Goal: Communication & Community: Answer question/provide support

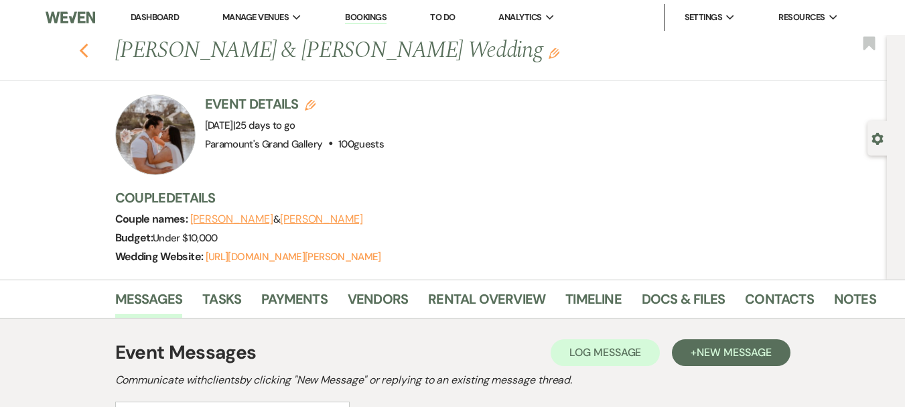
click at [89, 52] on icon "Previous" at bounding box center [84, 51] width 10 height 16
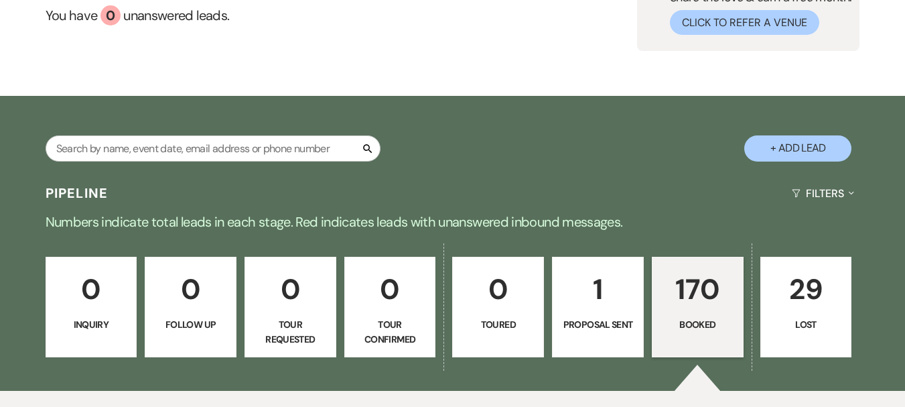
scroll to position [67, 0]
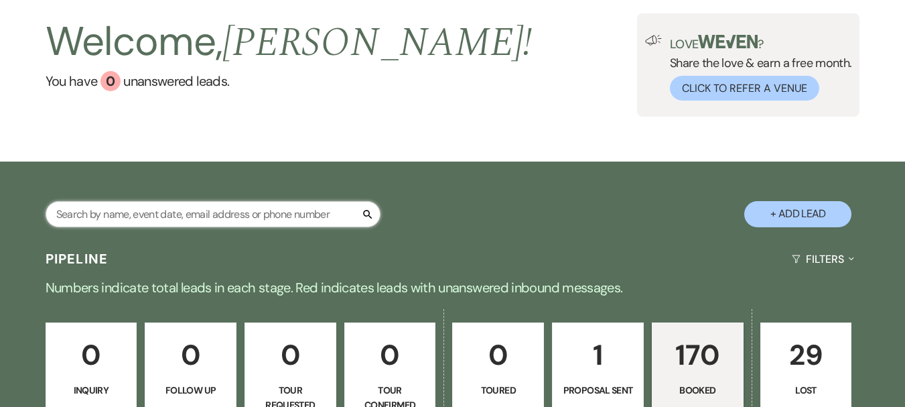
click at [188, 206] on input "text" at bounding box center [213, 214] width 335 height 26
type input "alzona"
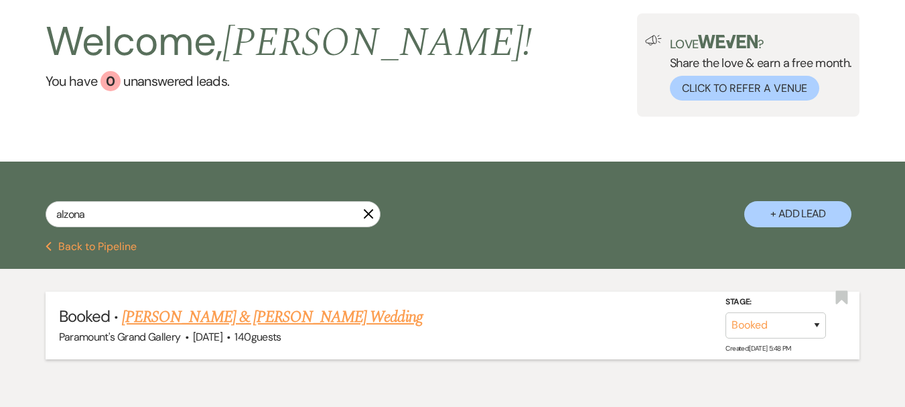
click at [227, 308] on link "[PERSON_NAME] & [PERSON_NAME] Wedding" at bounding box center [272, 317] width 300 height 24
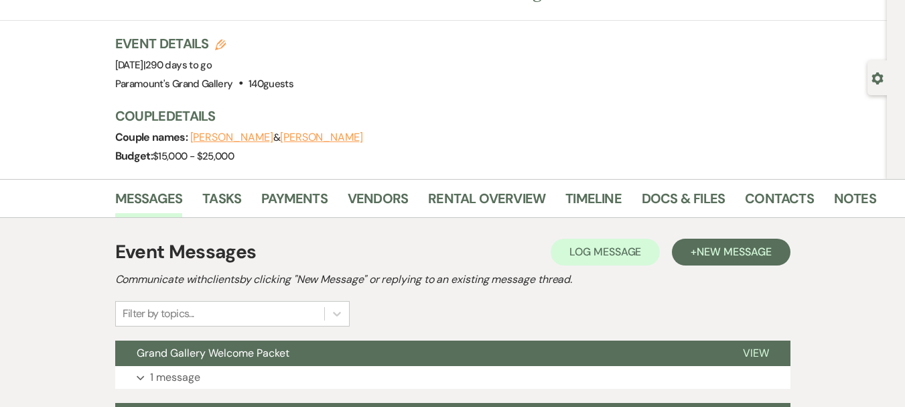
scroll to position [134, 0]
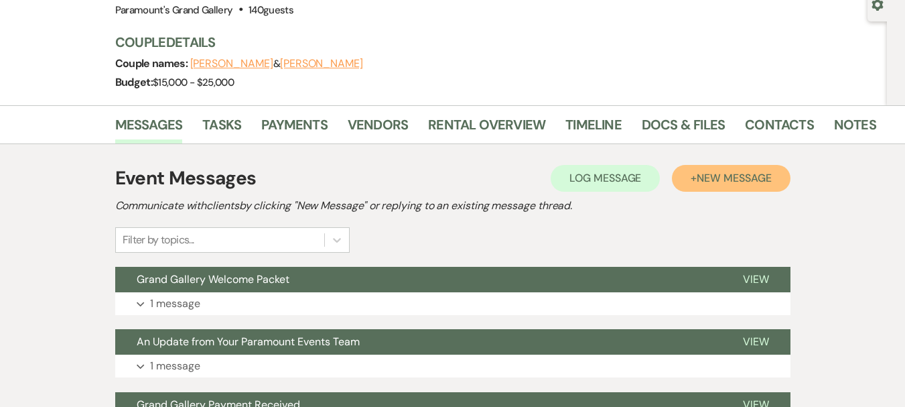
click at [698, 176] on span "New Message" at bounding box center [734, 178] width 74 height 14
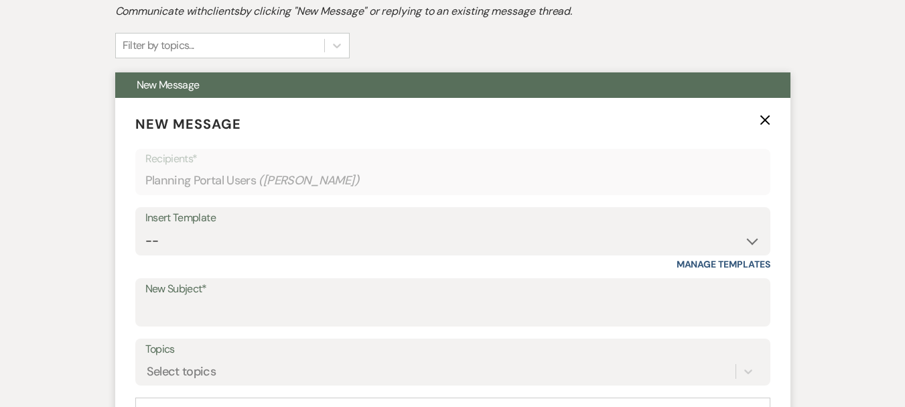
scroll to position [335, 0]
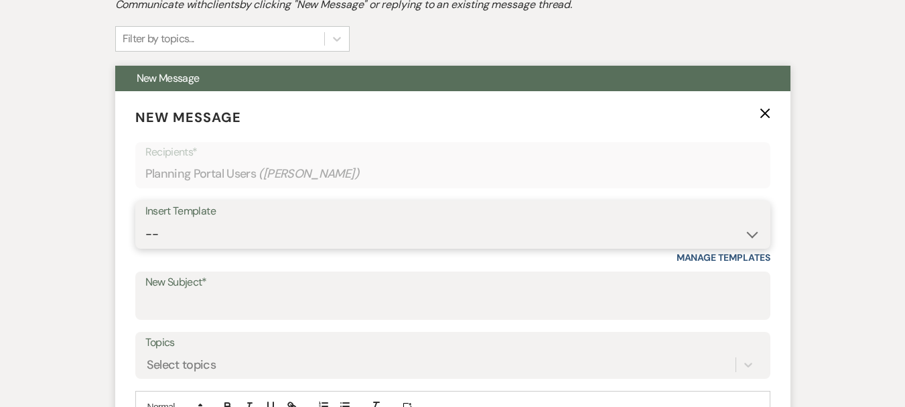
click at [223, 234] on select "-- Weven Planning Portal Introduction (Booked Events) 6 Month Consultation 9 Mo…" at bounding box center [452, 234] width 615 height 26
select select "4090"
click at [145, 221] on select "-- Weven Planning Portal Introduction (Booked Events) 6 Month Consultation 9 Mo…" at bounding box center [452, 234] width 615 height 26
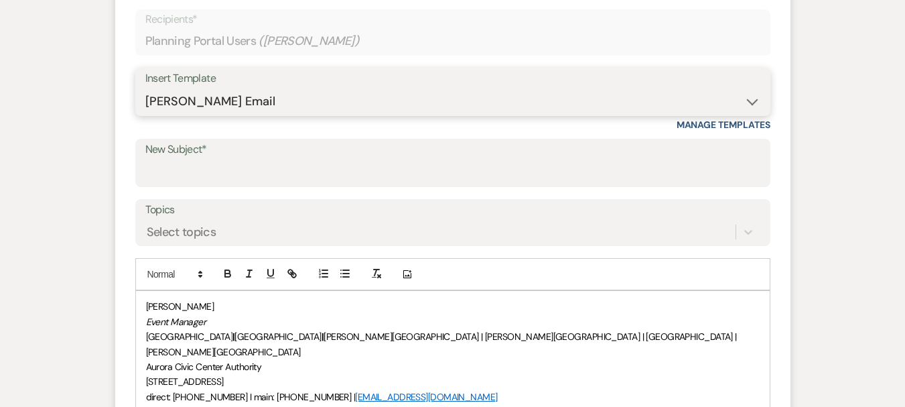
scroll to position [469, 0]
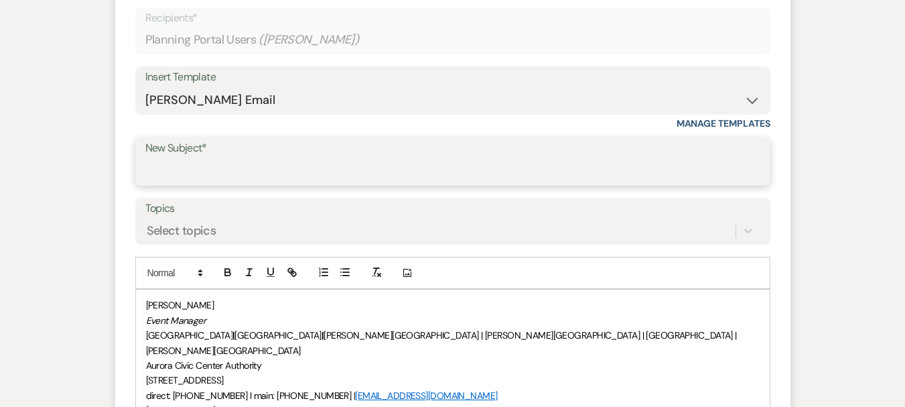
click at [192, 170] on input "New Subject*" at bounding box center [452, 171] width 615 height 26
type input "Requesting Vendor Information"
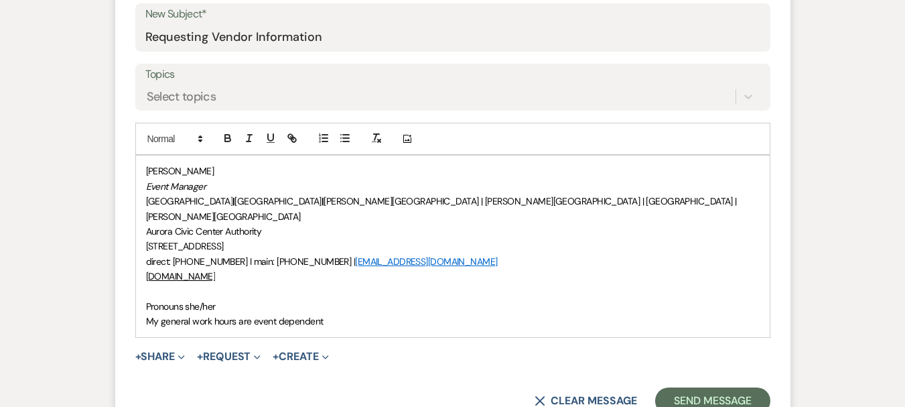
click at [147, 300] on span "Pronouns she/her" at bounding box center [181, 306] width 70 height 12
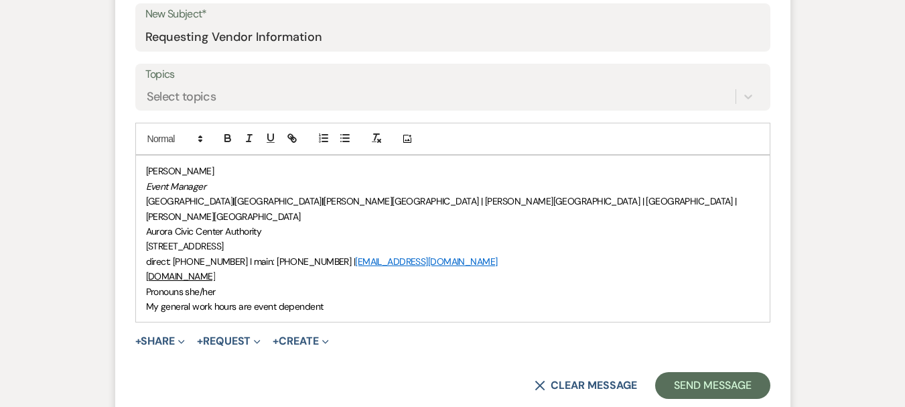
click at [143, 172] on div "[PERSON_NAME] Event Manager [GEOGRAPHIC_DATA] | [GEOGRAPHIC_DATA] | [PERSON_NAM…" at bounding box center [453, 238] width 634 height 166
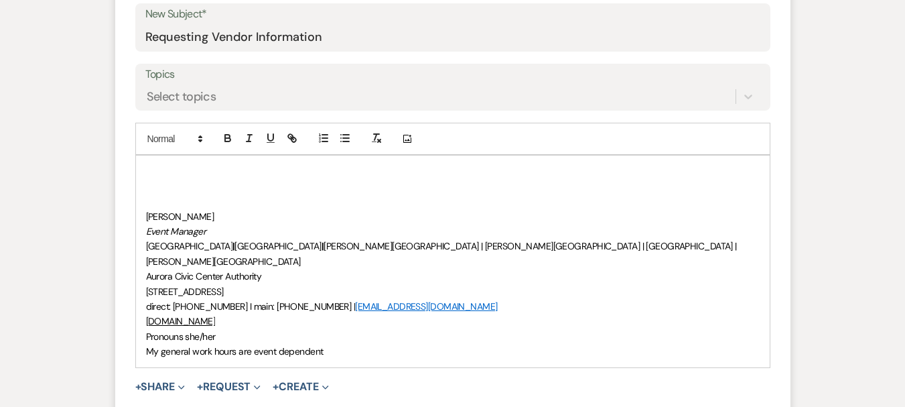
click at [151, 171] on p at bounding box center [453, 171] width 614 height 15
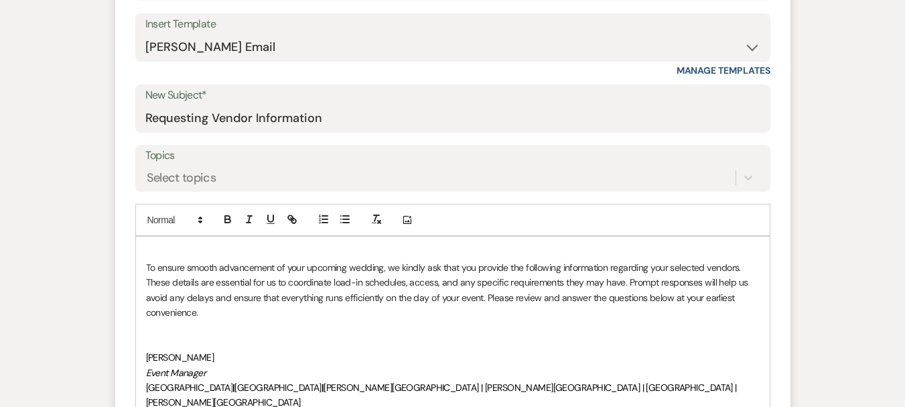
scroll to position [536, 0]
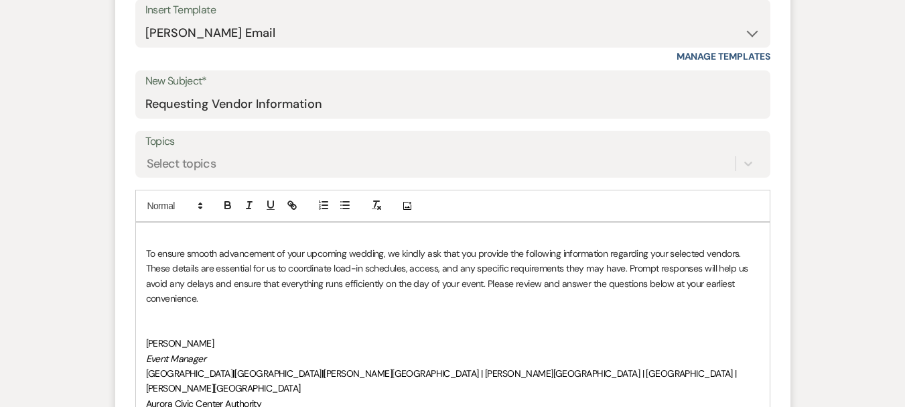
click at [145, 229] on div "To ensure smooth advancement of your upcoming wedding, we kindly ask that you p…" at bounding box center [453, 358] width 634 height 271
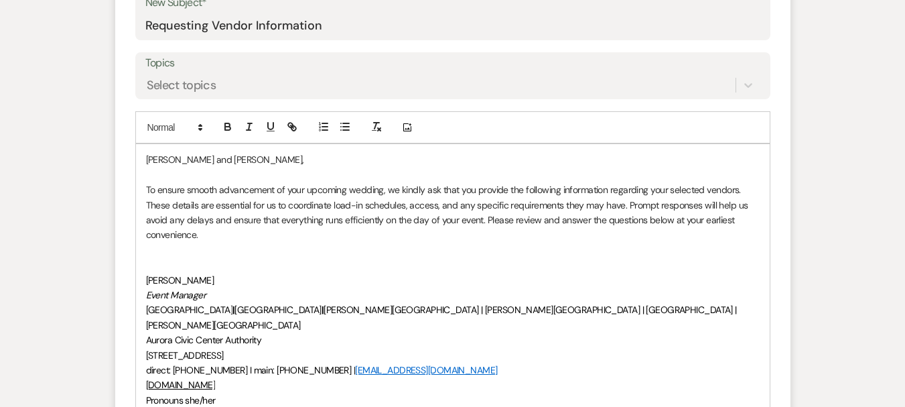
scroll to position [670, 0]
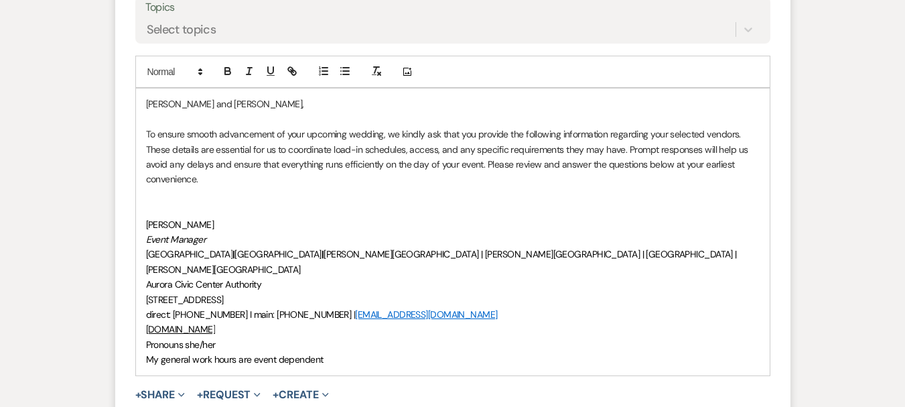
click at [231, 204] on p at bounding box center [453, 209] width 614 height 15
click at [174, 204] on p at bounding box center [453, 209] width 614 height 15
click at [157, 200] on p at bounding box center [453, 194] width 614 height 15
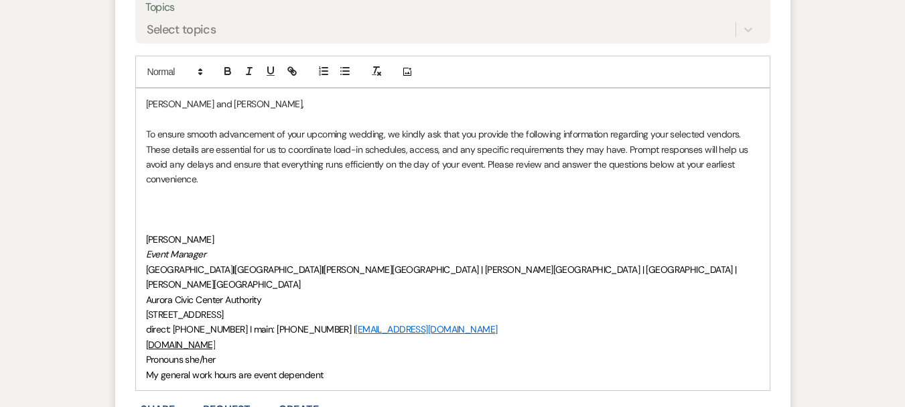
click at [146, 208] on p at bounding box center [453, 209] width 614 height 15
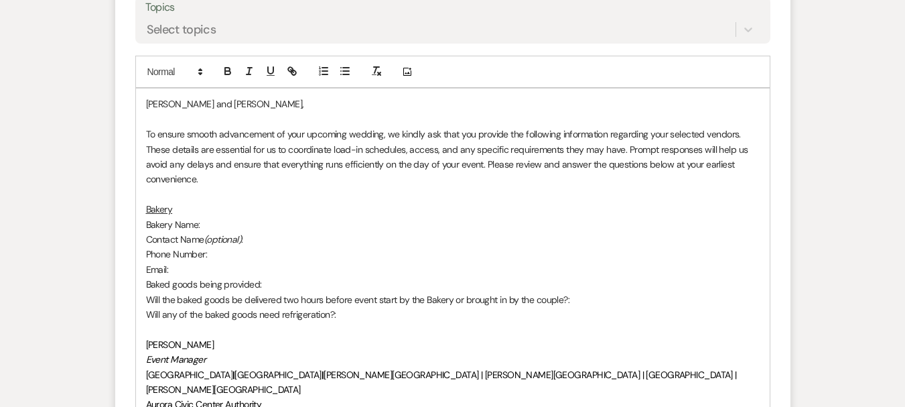
click at [186, 204] on p "Bakery" at bounding box center [453, 209] width 614 height 15
click at [156, 189] on p at bounding box center [453, 194] width 614 height 15
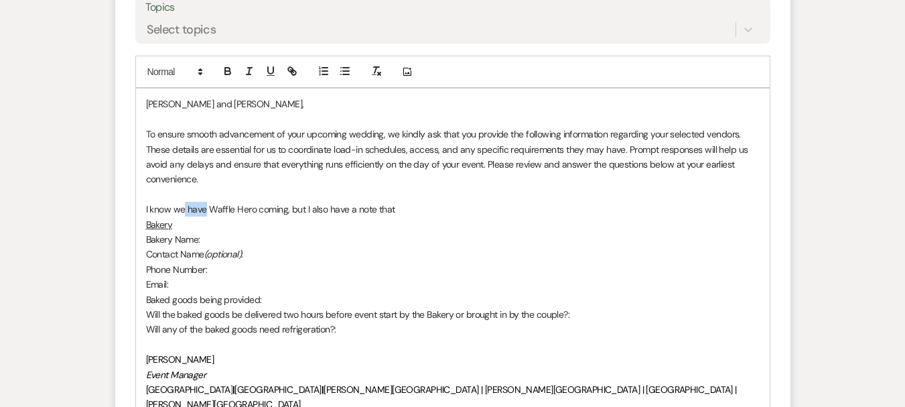
drag, startPoint x: 206, startPoint y: 208, endPoint x: 184, endPoint y: 212, distance: 22.5
click at [184, 212] on p "I know we have Waffle Hero coming, but I also have a note that" at bounding box center [453, 209] width 614 height 15
click at [393, 213] on p "I know we have Waffle Hero coming, but I also have a note that" at bounding box center [453, 209] width 614 height 15
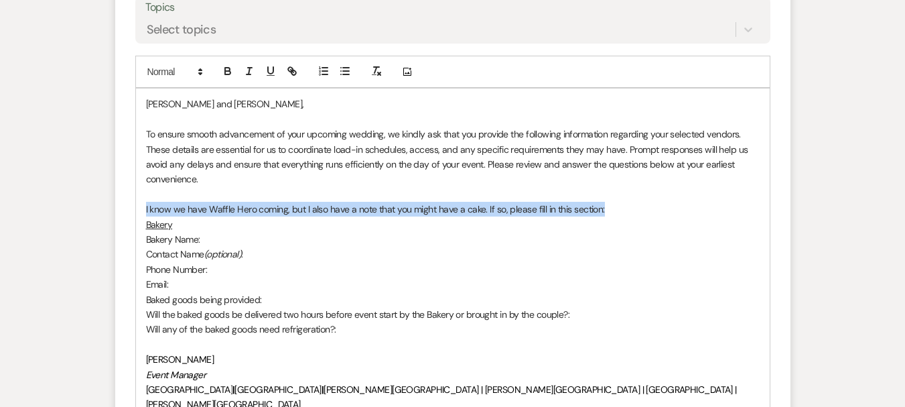
drag, startPoint x: 606, startPoint y: 209, endPoint x: 145, endPoint y: 209, distance: 460.4
click at [146, 209] on p "I know we have Waffle Hero coming, but I also have a note that you might have a…" at bounding box center [453, 209] width 614 height 15
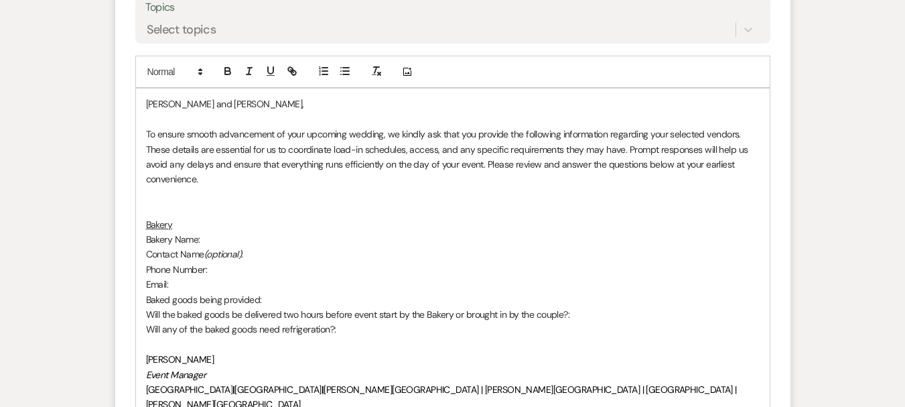
click at [186, 225] on p "Bakery" at bounding box center [453, 224] width 614 height 15
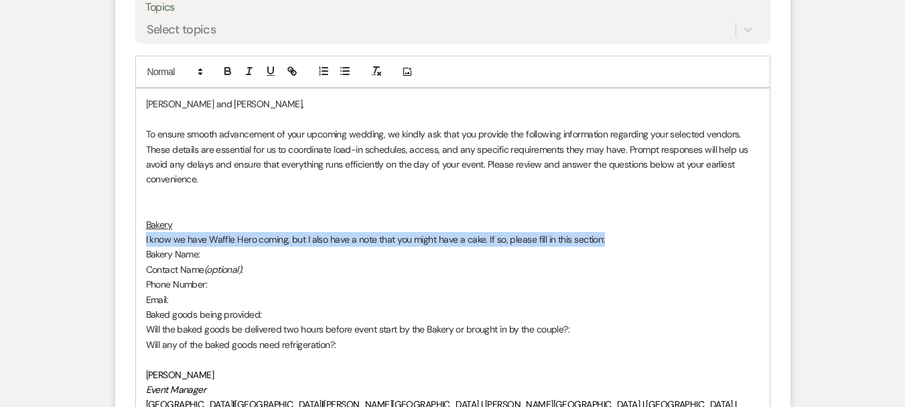
drag, startPoint x: 613, startPoint y: 237, endPoint x: 125, endPoint y: 242, distance: 488.6
click at [125, 242] on form "New Message X Saving draft... Recipients* Planning Portal Users ( [PERSON_NAME]…" at bounding box center [453, 187] width 676 height 862
click at [249, 67] on icon "button" at bounding box center [249, 71] width 12 height 12
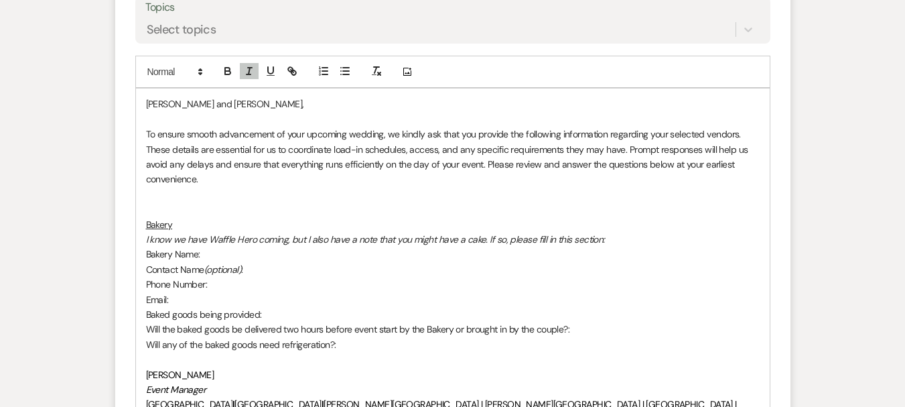
click at [195, 206] on p at bounding box center [453, 209] width 614 height 15
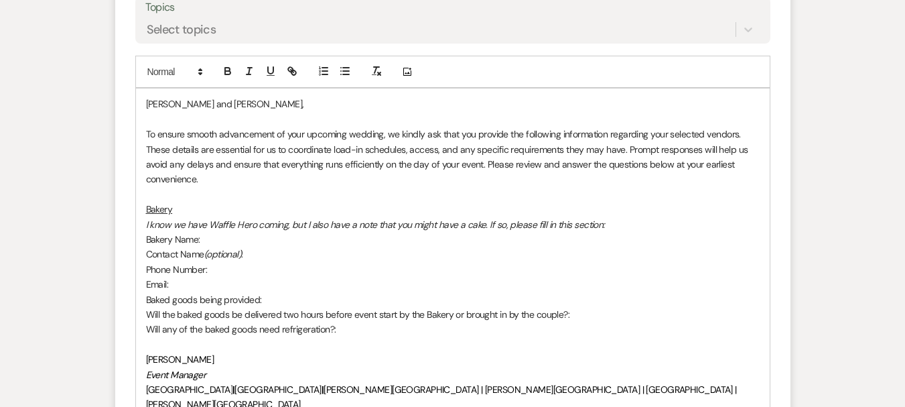
click at [369, 347] on p at bounding box center [453, 344] width 614 height 15
click at [354, 337] on p at bounding box center [453, 344] width 614 height 15
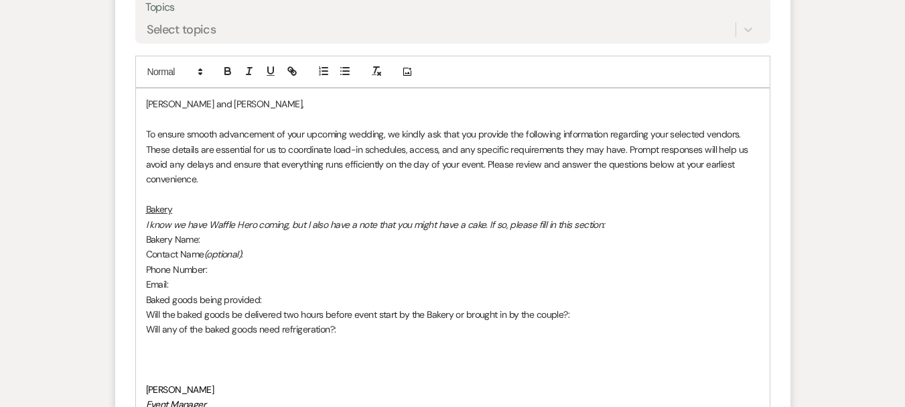
click at [171, 352] on p at bounding box center [453, 359] width 614 height 15
click at [156, 359] on p at bounding box center [453, 359] width 614 height 15
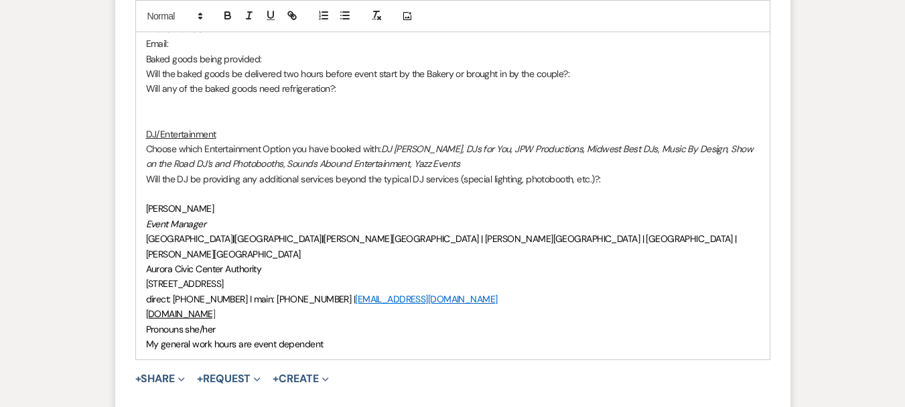
scroll to position [938, 0]
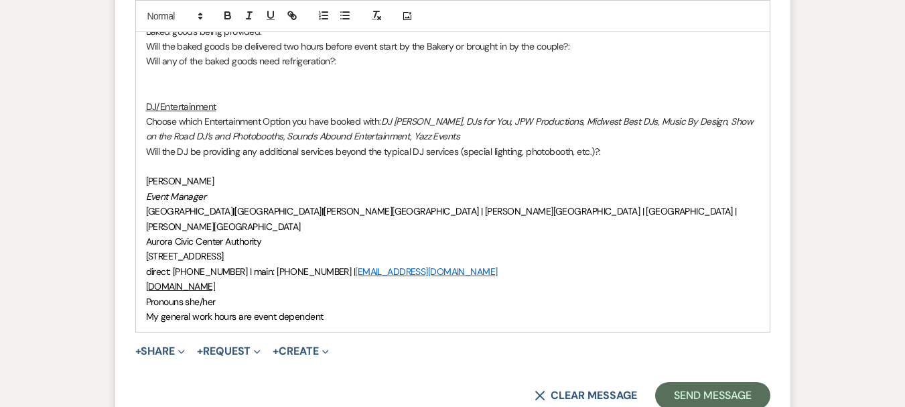
click at [523, 135] on p "Choose which Entertainment Option you have booked with: DJ [PERSON_NAME], DJs f…" at bounding box center [453, 129] width 614 height 30
click at [607, 152] on p "Will the DJ be providing any additional services beyond the typical DJ services…" at bounding box center [453, 151] width 614 height 15
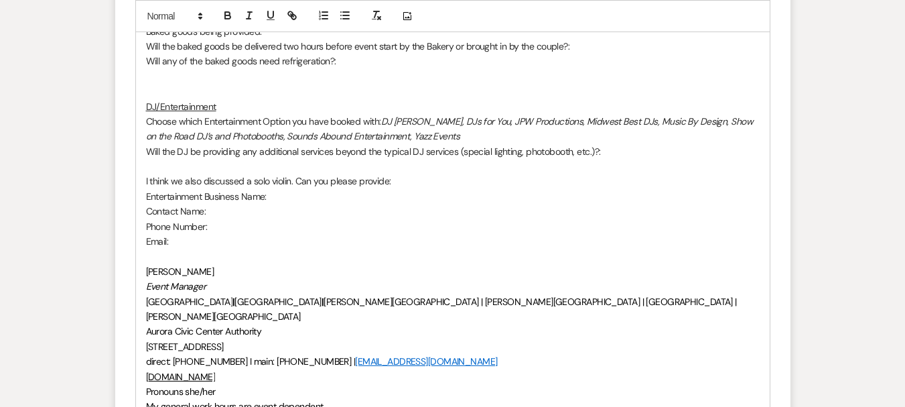
click at [225, 232] on p "Phone Number:" at bounding box center [453, 226] width 614 height 15
click at [198, 241] on p "Email:" at bounding box center [453, 241] width 614 height 15
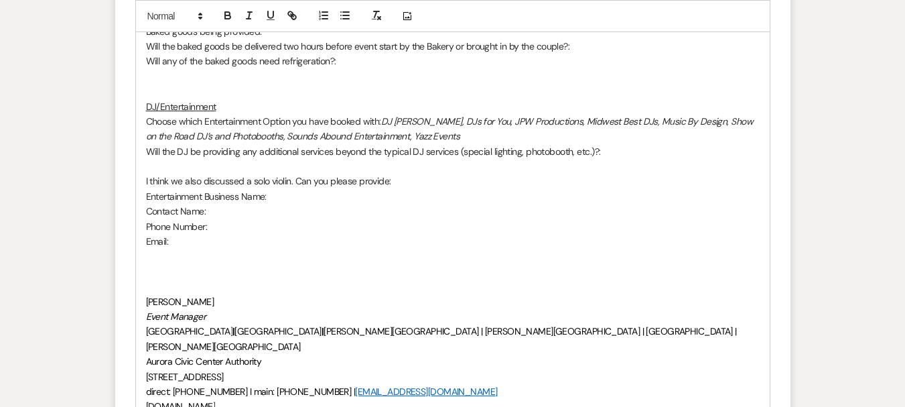
click at [149, 271] on p at bounding box center [453, 271] width 614 height 15
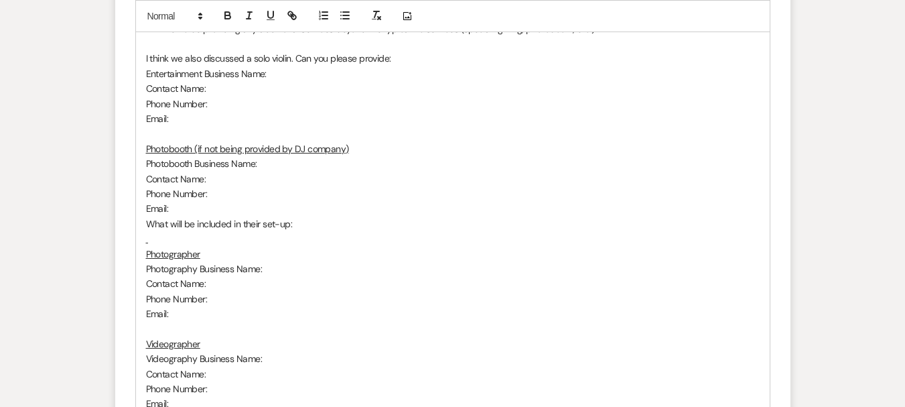
scroll to position [1072, 0]
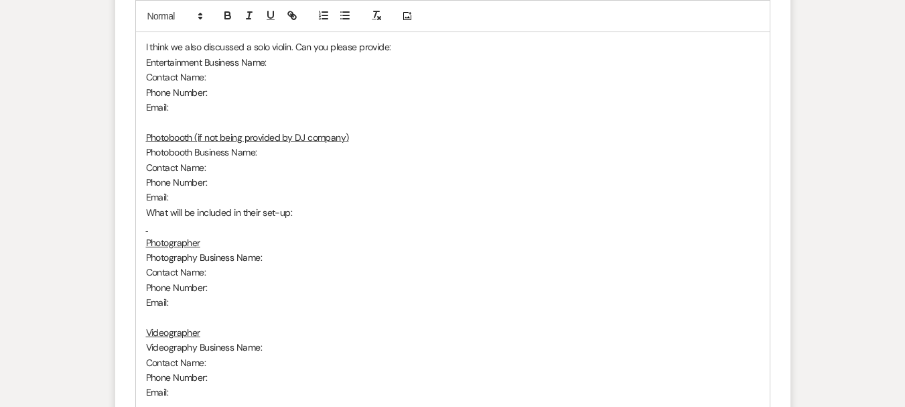
click at [161, 235] on p "Photographer" at bounding box center [453, 242] width 614 height 15
click at [161, 228] on p at bounding box center [453, 227] width 614 height 15
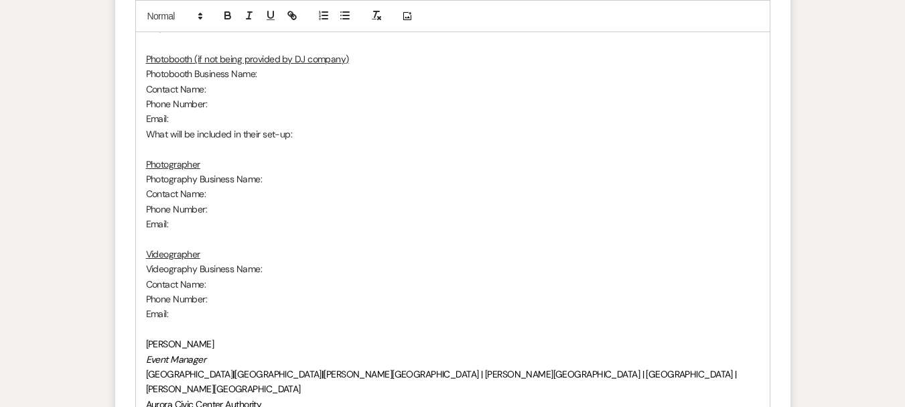
scroll to position [1273, 0]
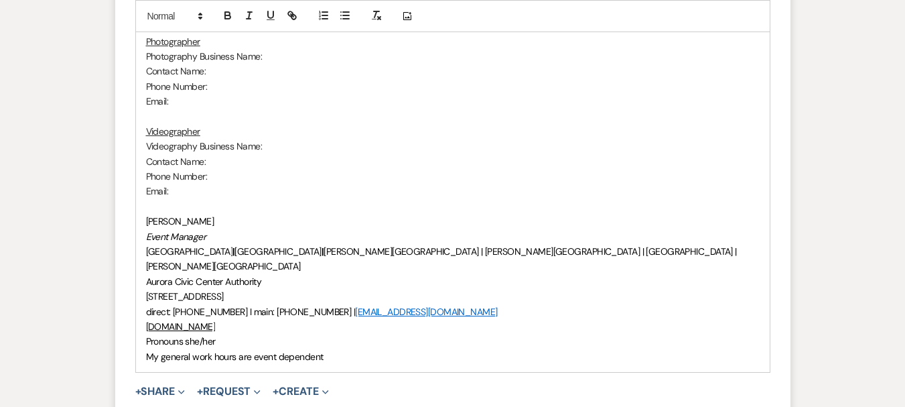
click at [162, 202] on p at bounding box center [453, 206] width 614 height 15
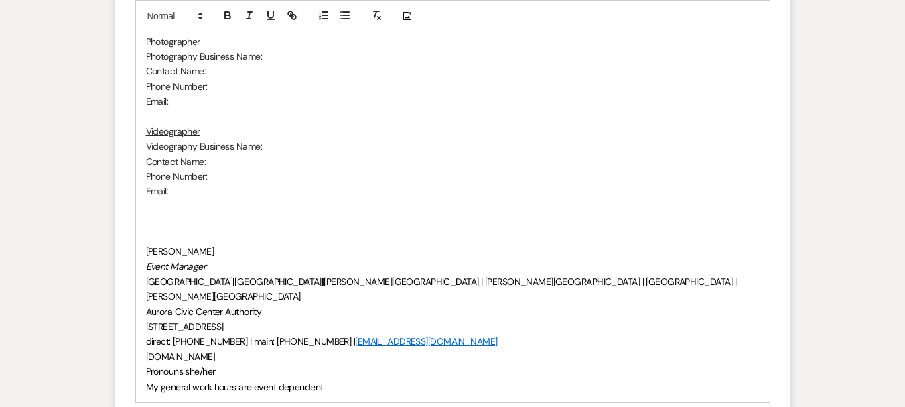
click at [158, 216] on p at bounding box center [453, 221] width 614 height 15
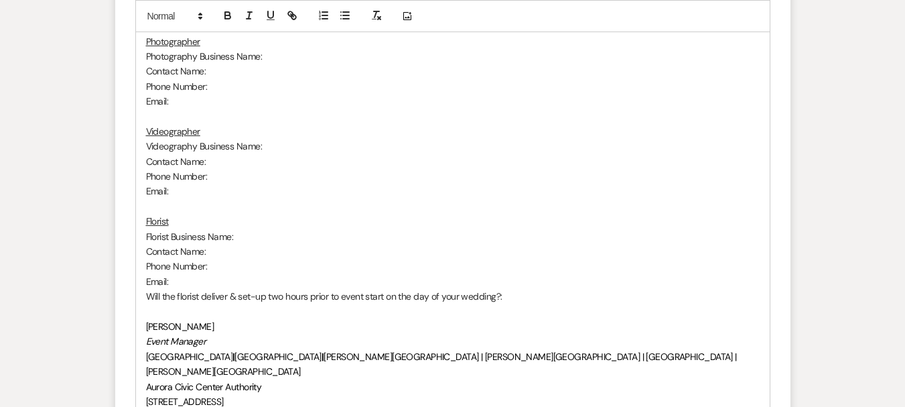
click at [169, 219] on u "Florist" at bounding box center [157, 221] width 23 height 12
click at [170, 235] on p "Florist Business Name:" at bounding box center [453, 236] width 614 height 15
click at [197, 290] on p "Will the florist deliver & set-up two hours prior to event start on the day of …" at bounding box center [453, 296] width 614 height 15
drag, startPoint x: 439, startPoint y: 294, endPoint x: 134, endPoint y: 295, distance: 304.9
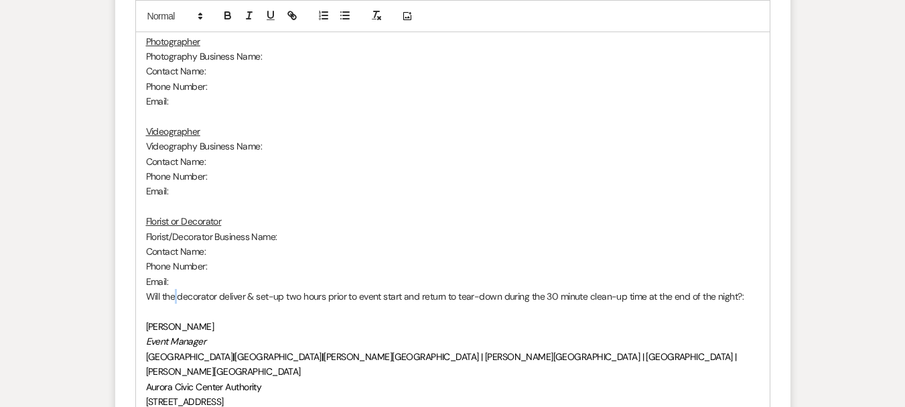
click at [178, 294] on p "Will the decorator deliver & set-up two hours prior to event start and return t…" at bounding box center [453, 296] width 614 height 15
click at [181, 295] on p "Will the decorator deliver & set-up two hours prior to event start and return t…" at bounding box center [453, 296] width 614 height 15
click at [177, 297] on p "Will the decorator deliver & set-up two hours prior to event start and return t…" at bounding box center [453, 296] width 614 height 15
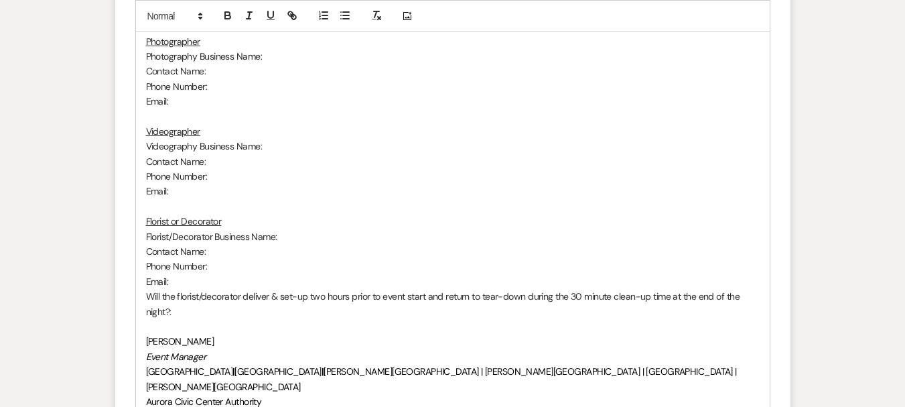
click at [229, 316] on p "Will the florist/decorator deliver & set-up two hours prior to event start and …" at bounding box center [453, 304] width 614 height 30
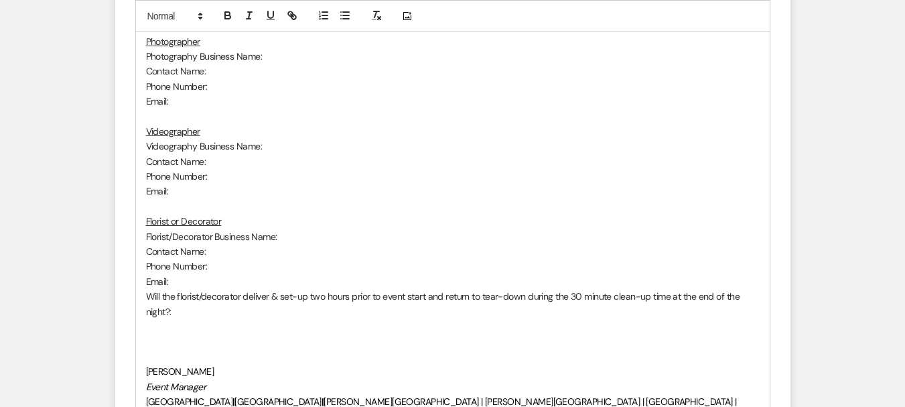
click at [157, 336] on p at bounding box center [453, 341] width 614 height 15
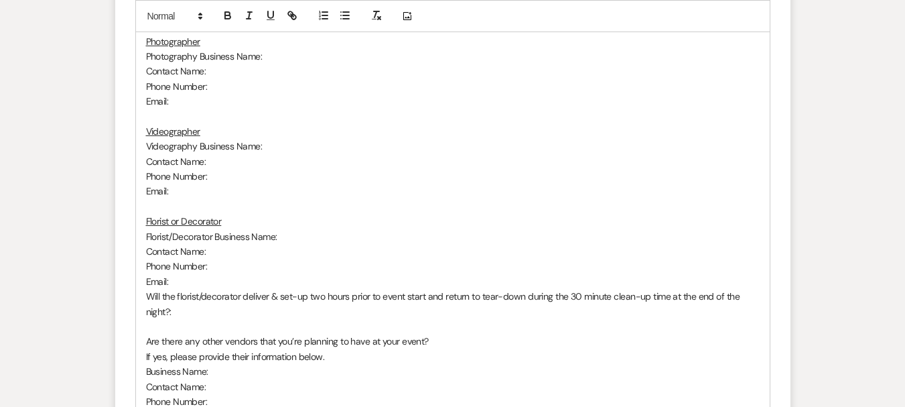
click at [461, 336] on p "Are there any other vendors that you’re planning to have at your event?" at bounding box center [453, 341] width 614 height 15
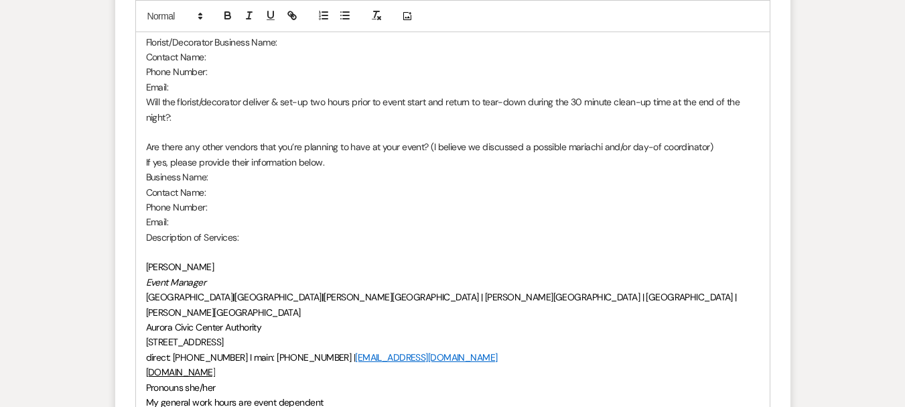
scroll to position [1474, 0]
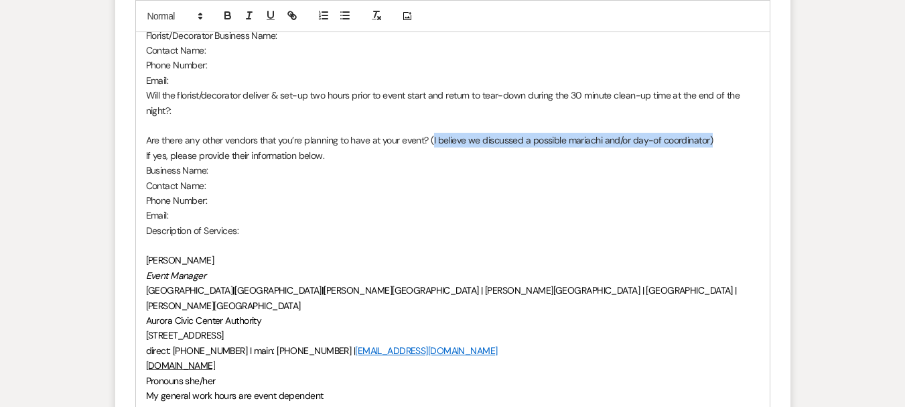
drag, startPoint x: 721, startPoint y: 139, endPoint x: 432, endPoint y: 143, distance: 288.9
click at [432, 143] on p "Are there any other vendors that you’re planning to have at your event? (I beli…" at bounding box center [453, 140] width 614 height 15
click at [438, 144] on p "Are there any other vendors that you’re planning to have at your event? (I beli…" at bounding box center [453, 140] width 614 height 15
drag, startPoint x: 428, startPoint y: 139, endPoint x: 710, endPoint y: 137, distance: 282.2
click at [710, 137] on p "Are there any other vendors that you’re planning to have at your event? (I beli…" at bounding box center [453, 140] width 614 height 15
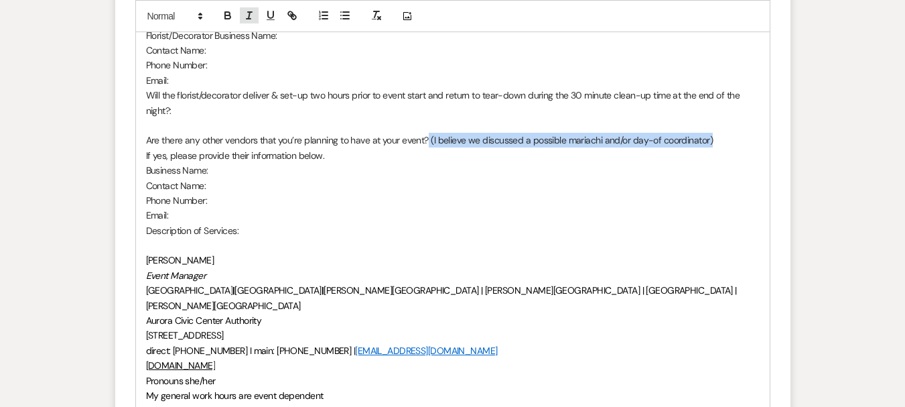
click at [249, 12] on line "button" at bounding box center [249, 15] width 1 height 7
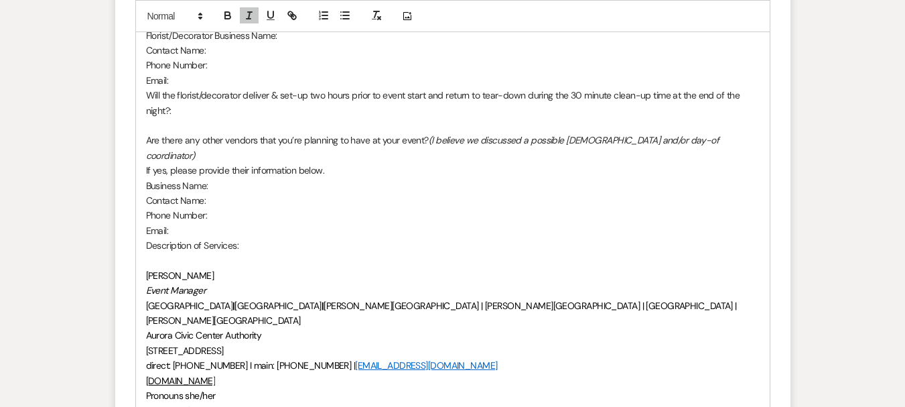
drag, startPoint x: 379, startPoint y: 234, endPoint x: 384, endPoint y: 225, distance: 9.9
click at [379, 238] on p "Description of Services:" at bounding box center [453, 245] width 614 height 15
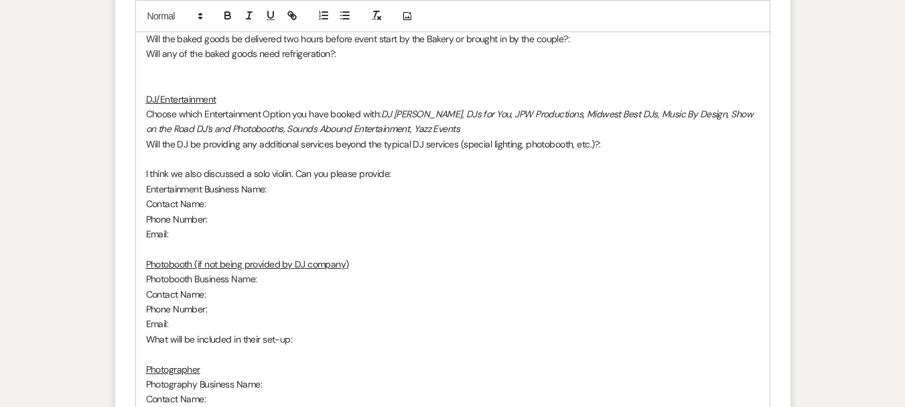
scroll to position [938, 0]
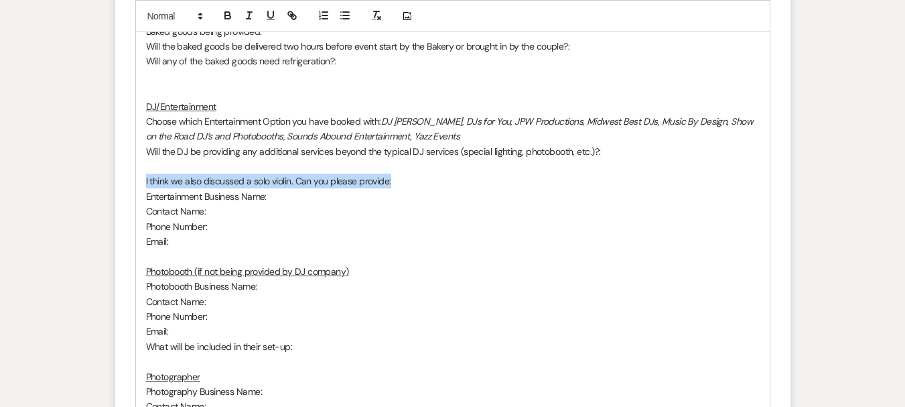
drag, startPoint x: 143, startPoint y: 181, endPoint x: 470, endPoint y: 184, distance: 327.1
click at [473, 183] on div "[PERSON_NAME] and [PERSON_NAME], To ensure smooth advancement of your upcoming …" at bounding box center [453, 390] width 634 height 1141
drag, startPoint x: 249, startPoint y: 16, endPoint x: 450, endPoint y: 176, distance: 257.6
click at [248, 15] on icon "button" at bounding box center [249, 15] width 12 height 12
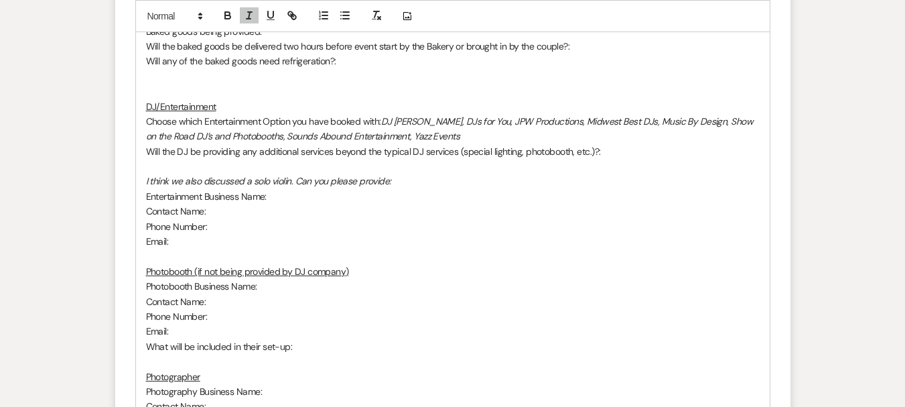
click at [460, 228] on p "Phone Number:" at bounding box center [453, 226] width 614 height 15
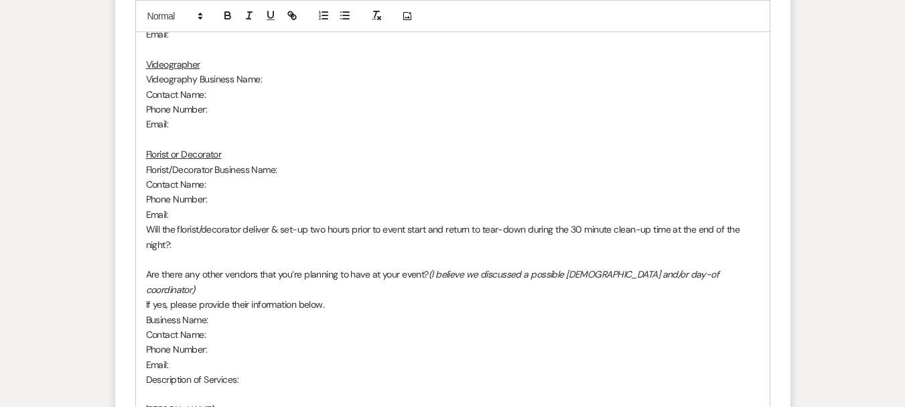
scroll to position [1474, 0]
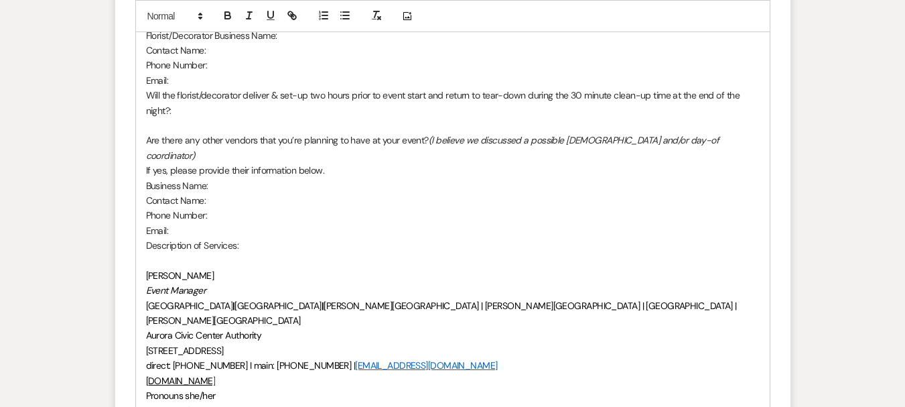
click at [267, 238] on p "Description of Services:" at bounding box center [453, 245] width 614 height 15
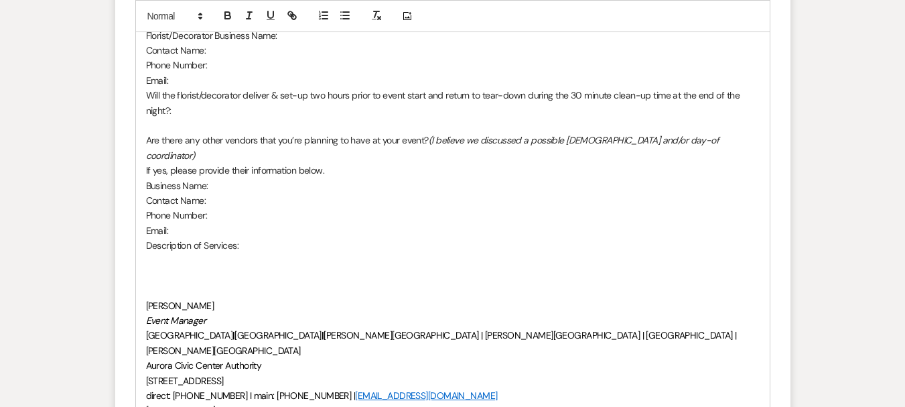
click at [146, 268] on p at bounding box center [453, 275] width 614 height 15
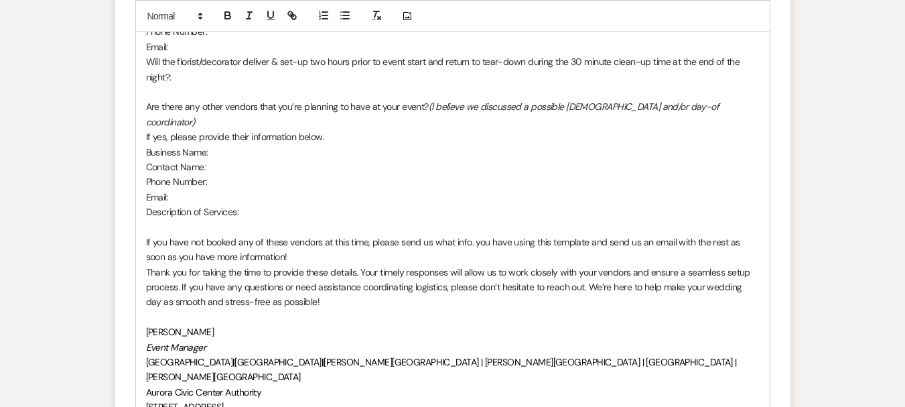
scroll to position [1541, 0]
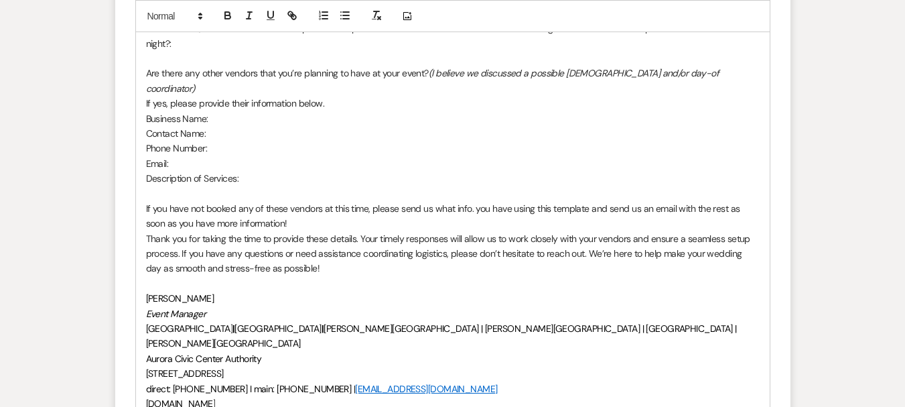
click at [319, 203] on p "If you have not booked any of these vendors at this time, please send us what i…" at bounding box center [453, 216] width 614 height 30
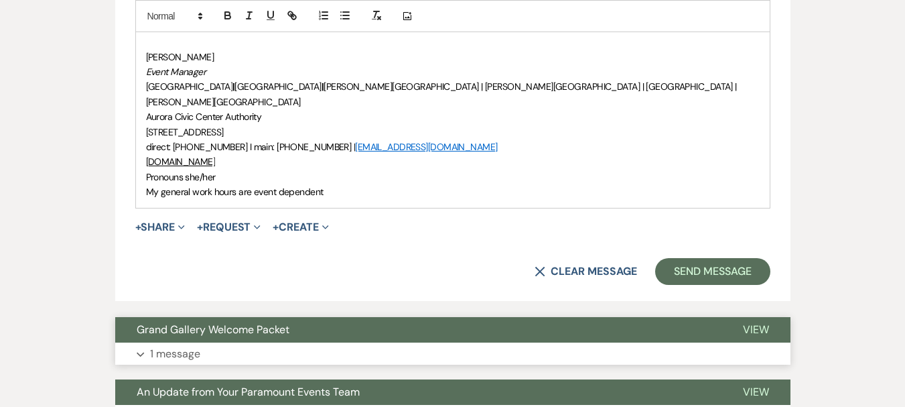
scroll to position [1810, 0]
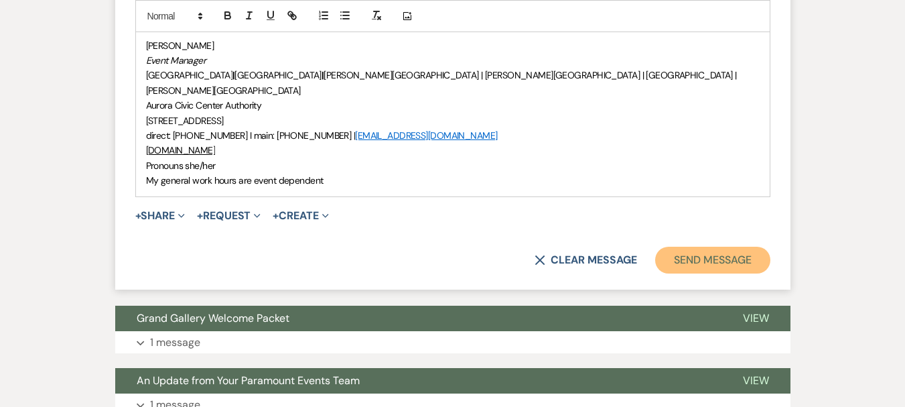
drag, startPoint x: 677, startPoint y: 228, endPoint x: 670, endPoint y: 227, distance: 7.5
click at [677, 247] on button "Send Message" at bounding box center [712, 260] width 115 height 27
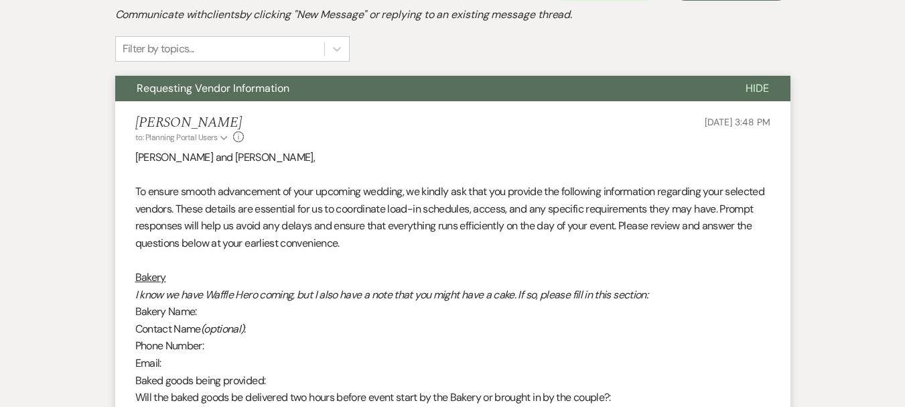
scroll to position [239, 0]
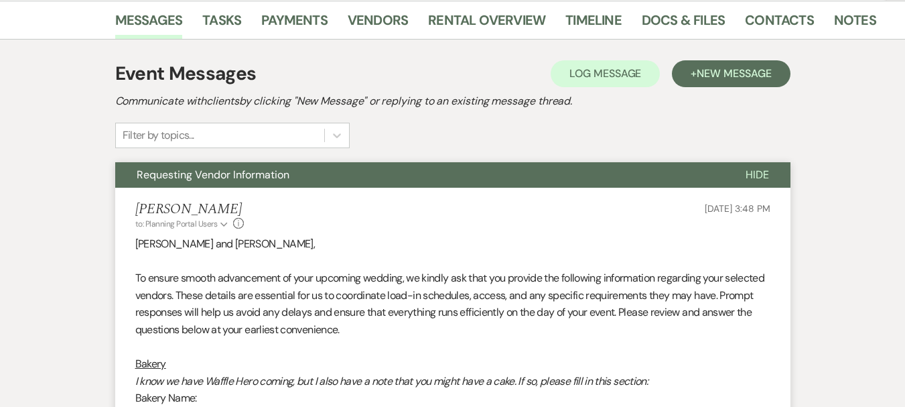
click at [220, 174] on span "Requesting Vendor Information" at bounding box center [213, 175] width 153 height 14
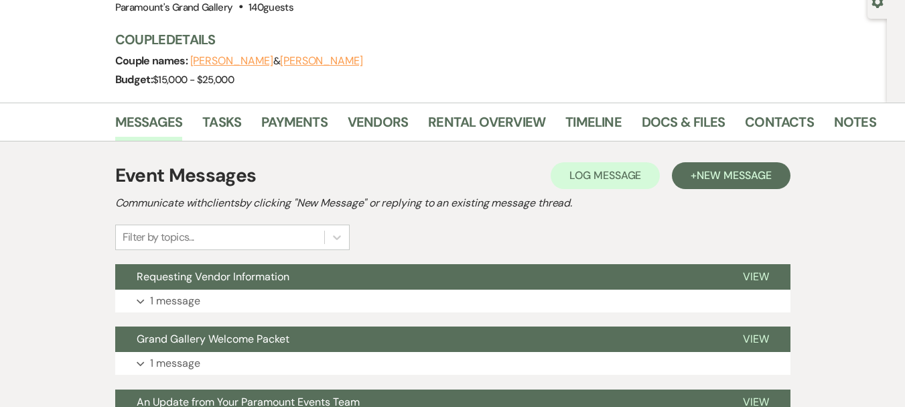
scroll to position [0, 0]
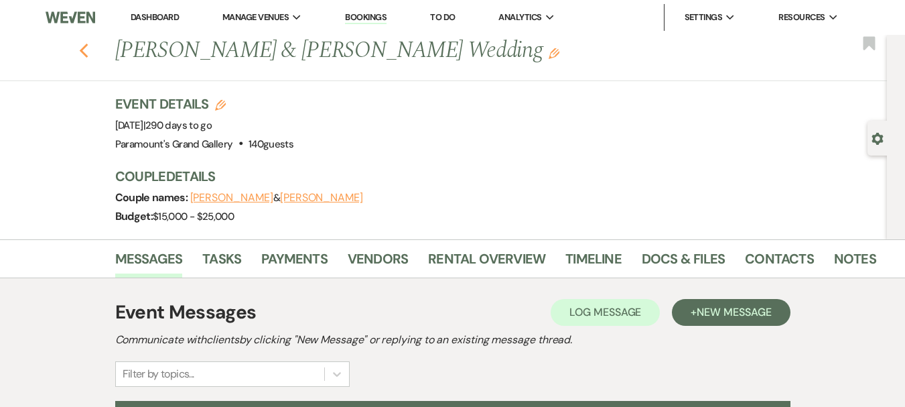
click at [89, 55] on icon "Previous" at bounding box center [84, 51] width 10 height 16
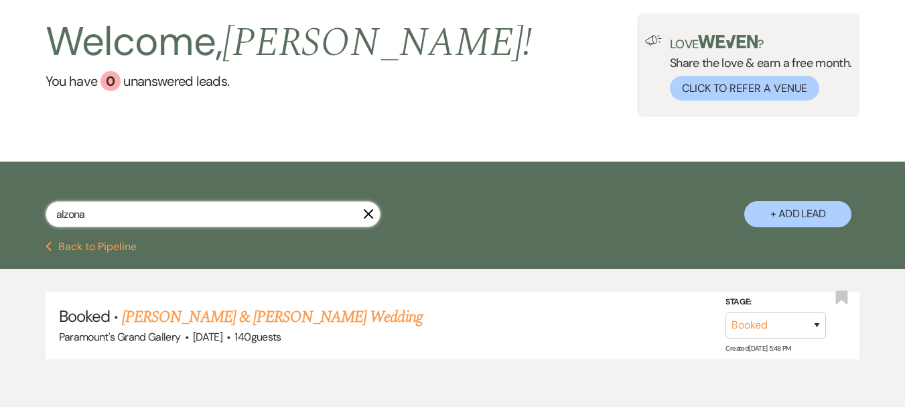
drag, startPoint x: 155, startPoint y: 216, endPoint x: 23, endPoint y: 215, distance: 131.4
click at [23, 215] on div "alzona X + Add Lead" at bounding box center [452, 203] width 905 height 70
type input "[PERSON_NAME]"
click at [275, 311] on link "[PERSON_NAME] & [PERSON_NAME] Wedding" at bounding box center [272, 317] width 300 height 24
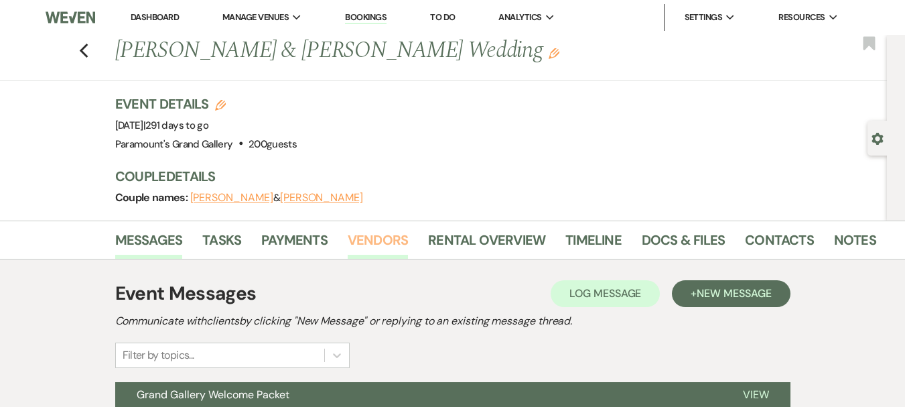
click at [366, 233] on link "Vendors" at bounding box center [378, 243] width 60 height 29
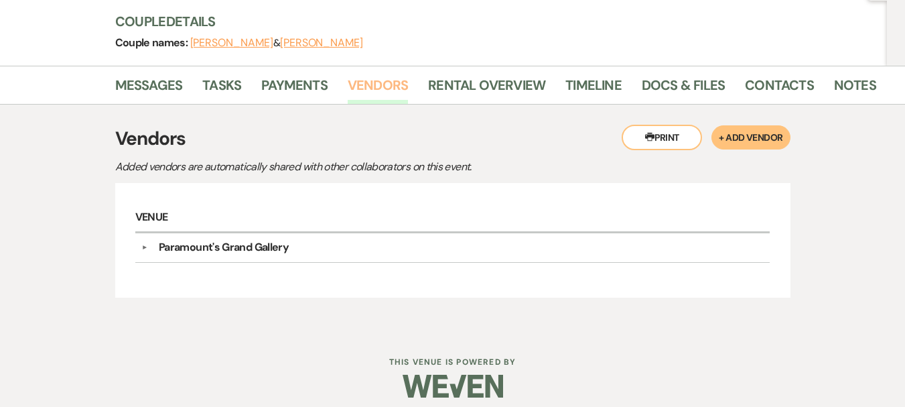
scroll to position [166, 0]
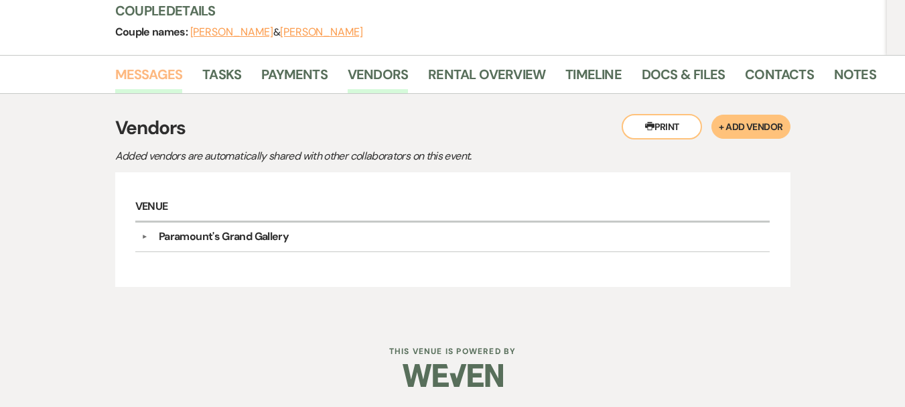
click at [117, 73] on link "Messages" at bounding box center [149, 78] width 68 height 29
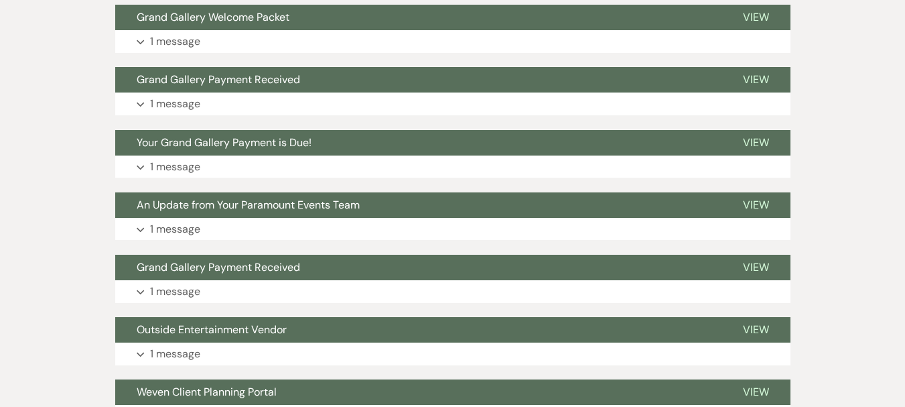
scroll to position [166, 0]
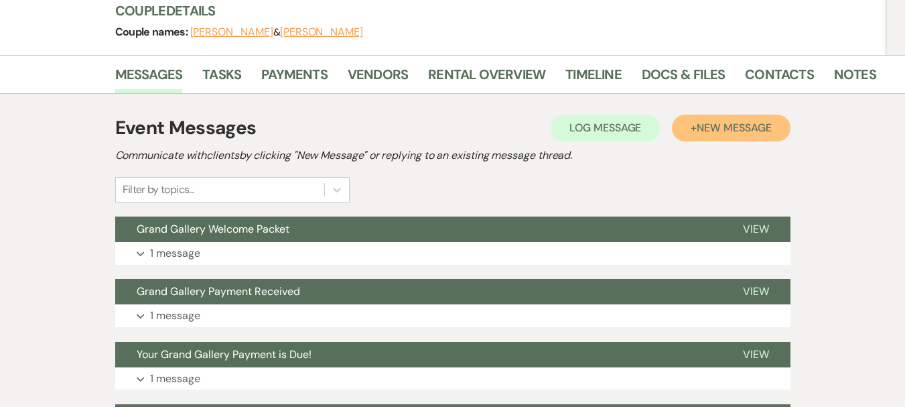
drag, startPoint x: 747, startPoint y: 125, endPoint x: 728, endPoint y: 129, distance: 19.2
click at [746, 125] on span "New Message" at bounding box center [734, 128] width 74 height 14
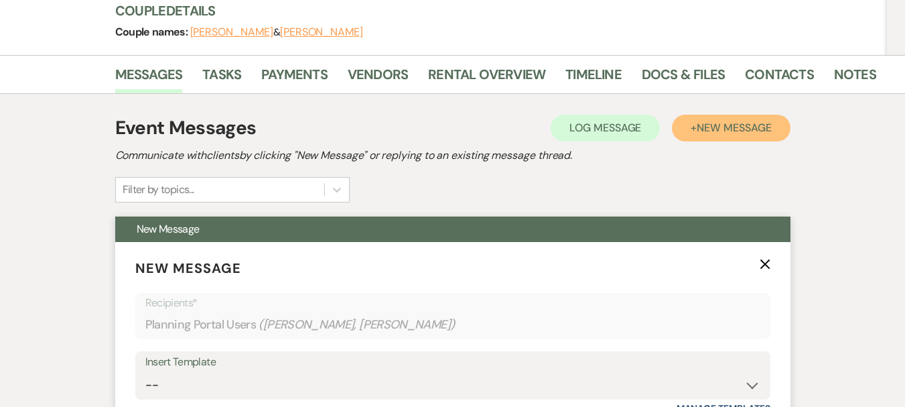
scroll to position [367, 0]
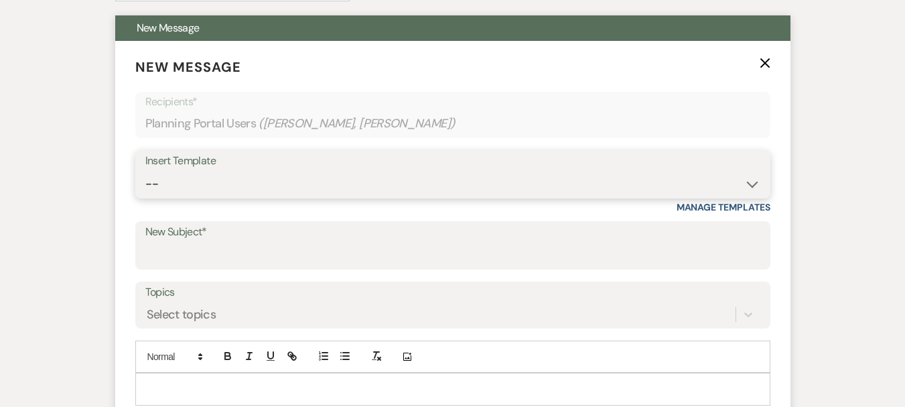
click at [192, 191] on select "-- Weven Planning Portal Introduction (Booked Events) 6 Month Consultation 9 Mo…" at bounding box center [452, 184] width 615 height 26
select select "4090"
click at [145, 171] on select "-- Weven Planning Portal Introduction (Booked Events) 6 Month Consultation 9 Mo…" at bounding box center [452, 184] width 615 height 26
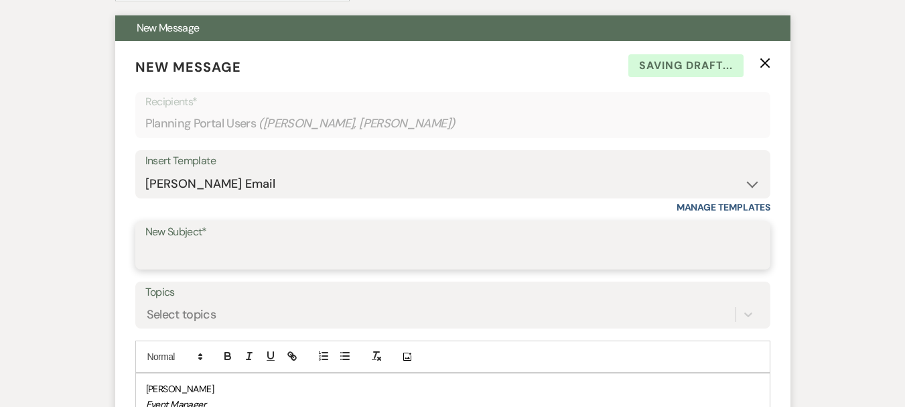
click at [188, 256] on input "New Subject*" at bounding box center [452, 255] width 615 height 26
type input "Requesting Vendor Information"
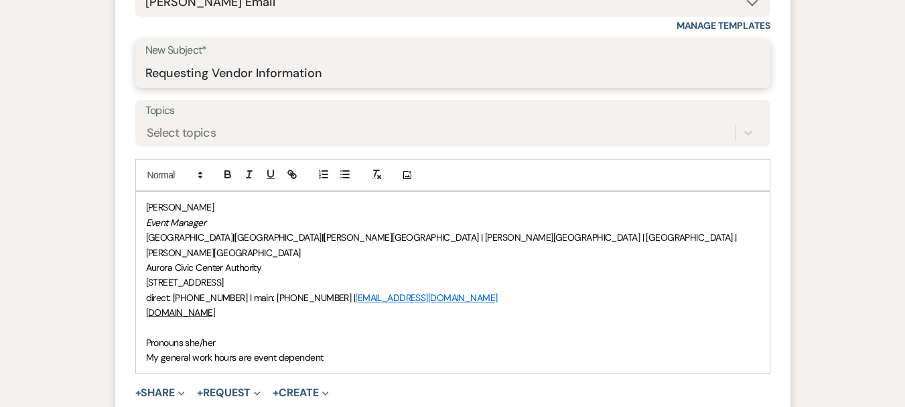
scroll to position [568, 0]
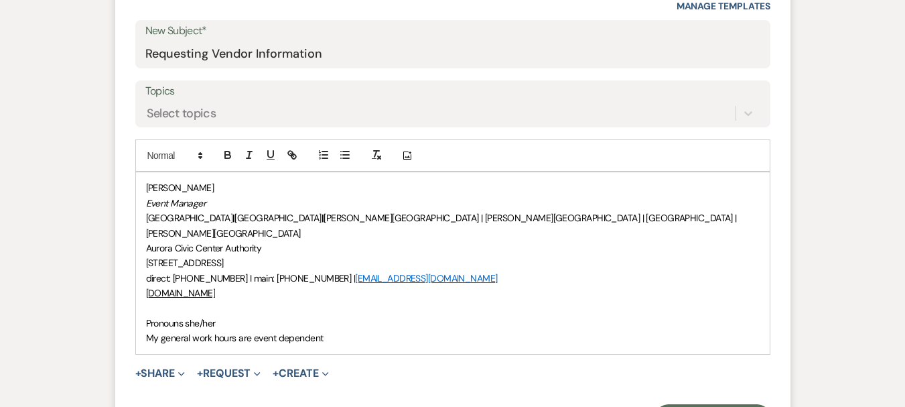
click at [143, 316] on div "[PERSON_NAME] Event Manager [GEOGRAPHIC_DATA] | [GEOGRAPHIC_DATA] | [PERSON_NAM…" at bounding box center [453, 262] width 634 height 181
click at [144, 306] on div "[PERSON_NAME] Event Manager [GEOGRAPHIC_DATA] | [GEOGRAPHIC_DATA] | [PERSON_NAM…" at bounding box center [453, 262] width 634 height 181
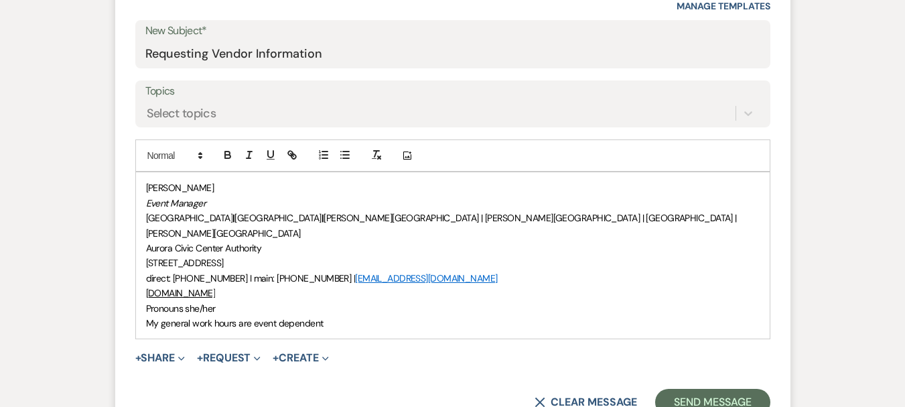
click at [146, 190] on p "[PERSON_NAME]" at bounding box center [453, 187] width 614 height 15
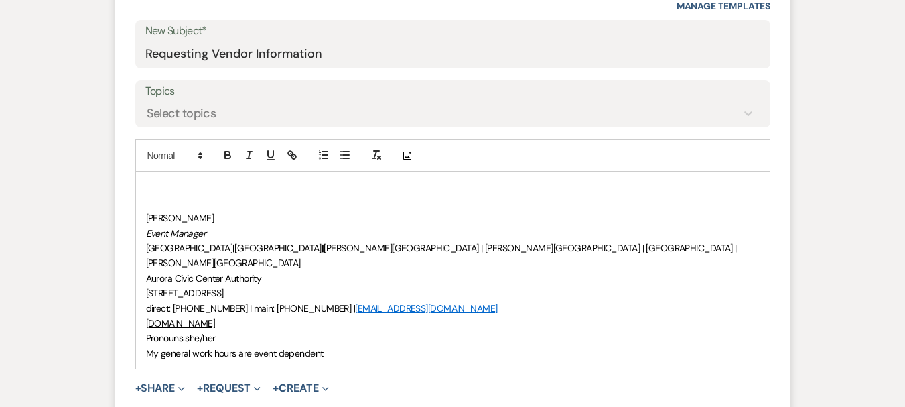
click at [170, 192] on p at bounding box center [453, 187] width 614 height 15
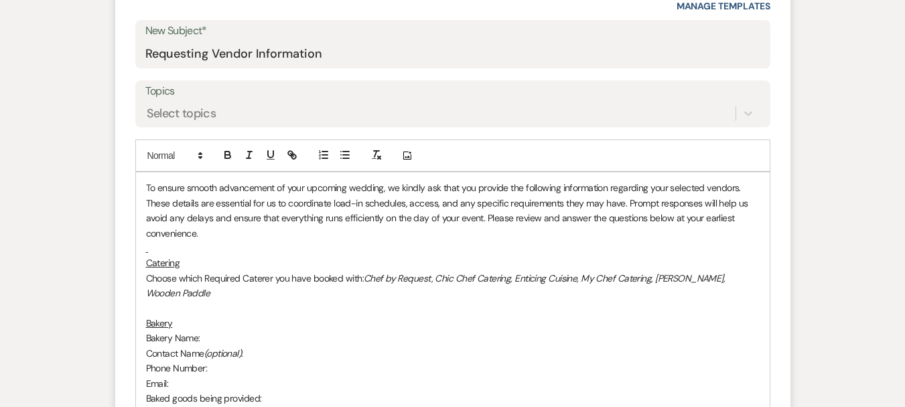
click at [157, 251] on p at bounding box center [453, 248] width 614 height 15
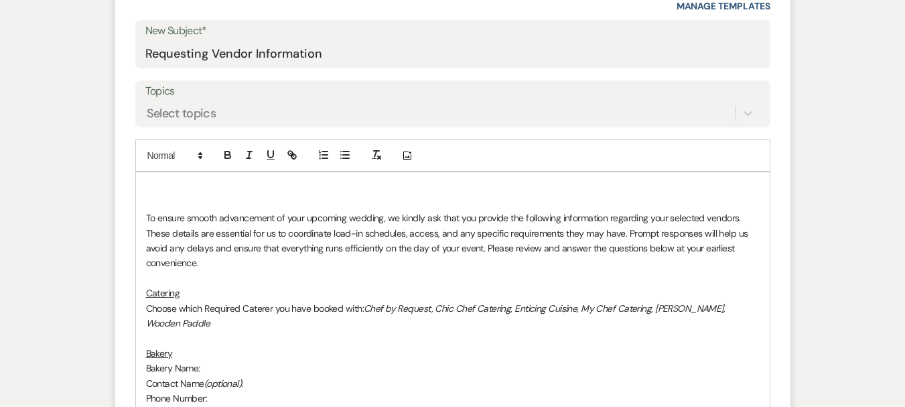
click at [146, 185] on p at bounding box center [453, 187] width 614 height 15
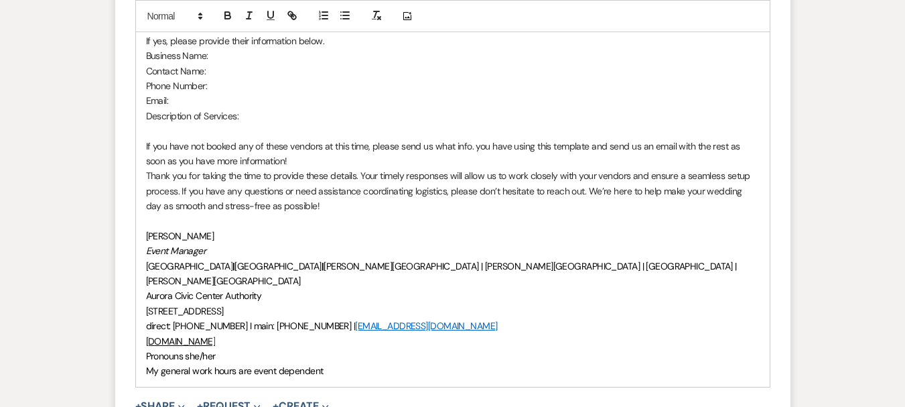
scroll to position [1841, 0]
click at [312, 147] on p "If you have not booked any of these vendors at this time, please send us what i…" at bounding box center [453, 153] width 614 height 30
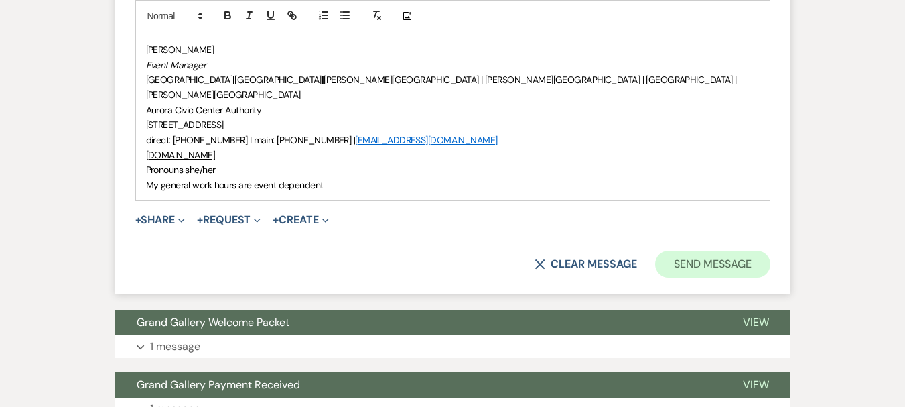
scroll to position [2042, 0]
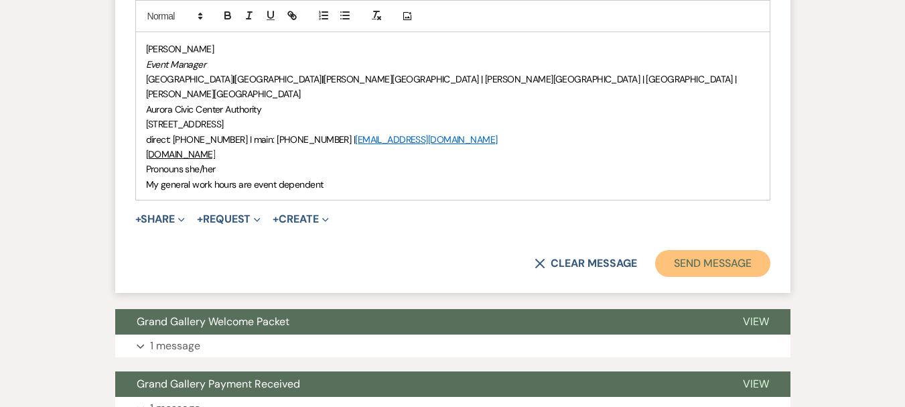
click at [737, 250] on button "Send Message" at bounding box center [712, 263] width 115 height 27
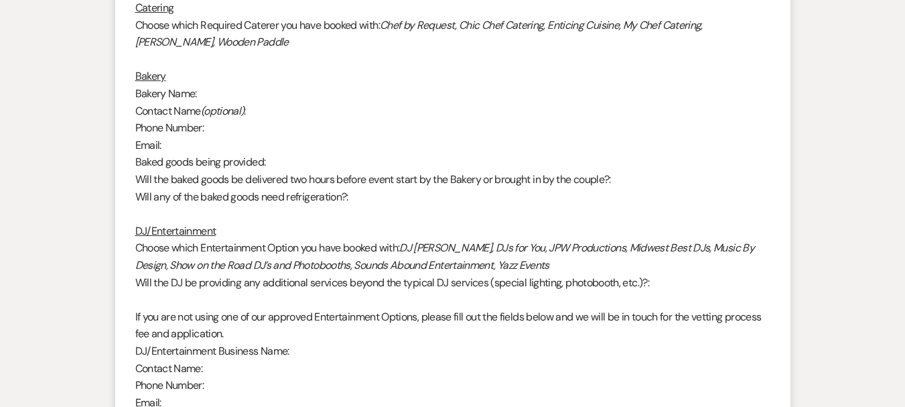
scroll to position [0, 0]
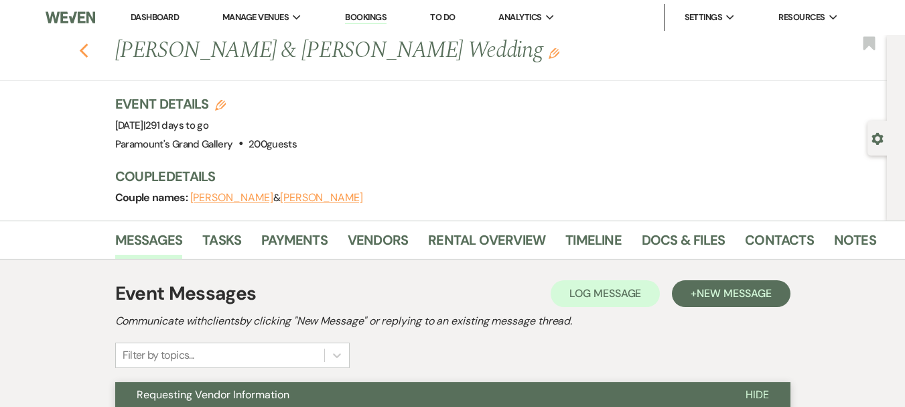
click at [87, 48] on icon "Previous" at bounding box center [84, 51] width 10 height 16
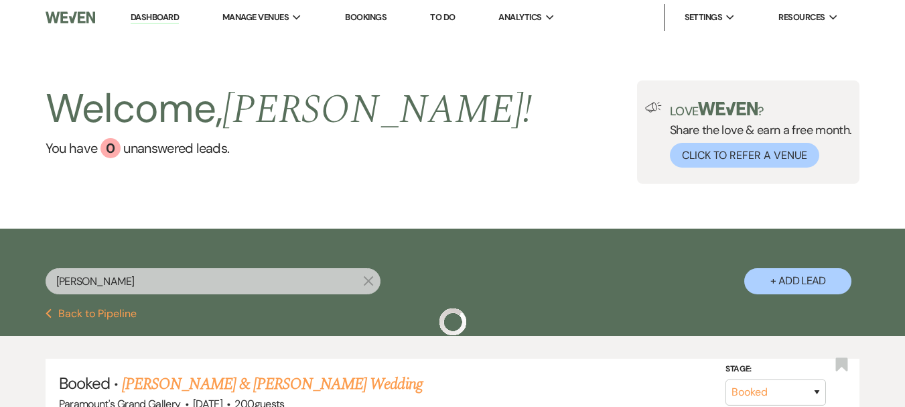
scroll to position [67, 0]
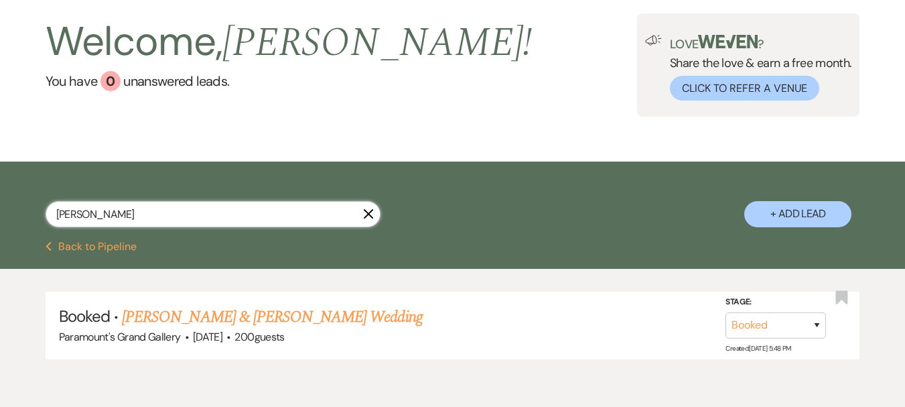
drag, startPoint x: 98, startPoint y: 202, endPoint x: 4, endPoint y: 215, distance: 94.7
click at [4, 215] on div "[PERSON_NAME] X + Add Lead" at bounding box center [452, 203] width 905 height 70
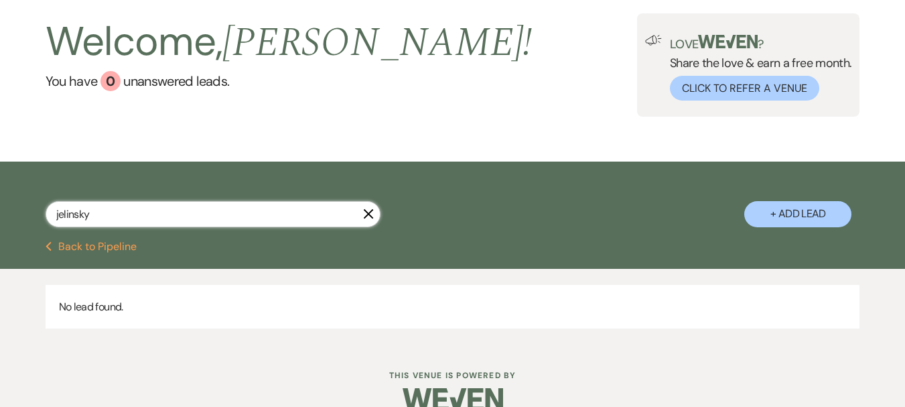
type input "jelinsky"
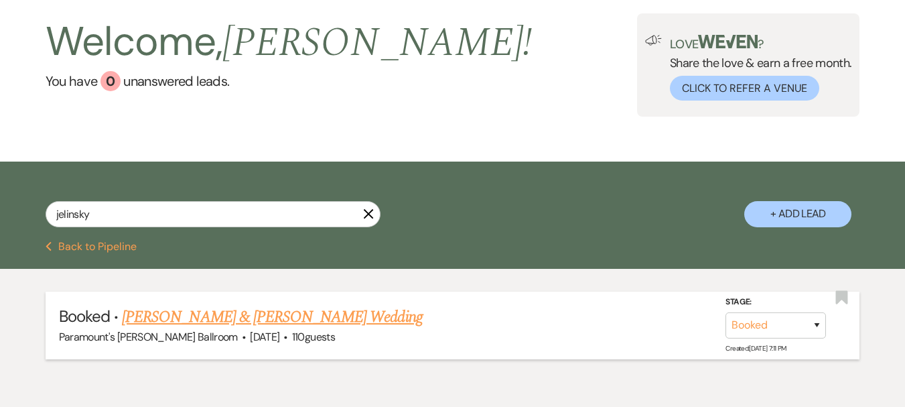
click at [281, 309] on link "[PERSON_NAME] & [PERSON_NAME] Wedding" at bounding box center [272, 317] width 300 height 24
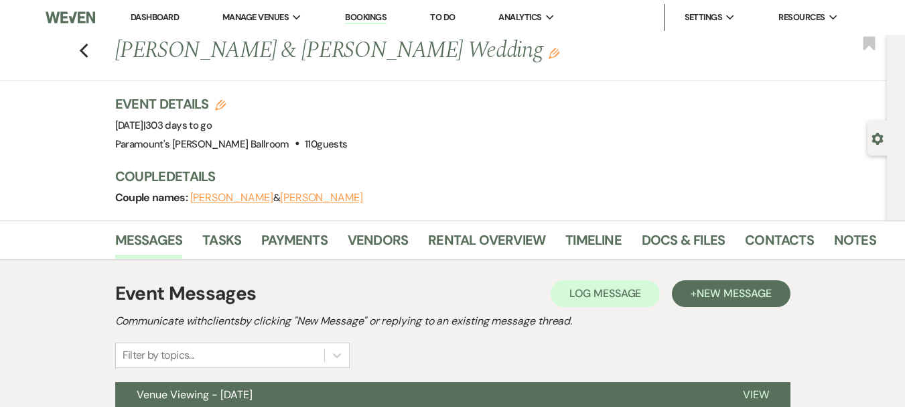
scroll to position [134, 0]
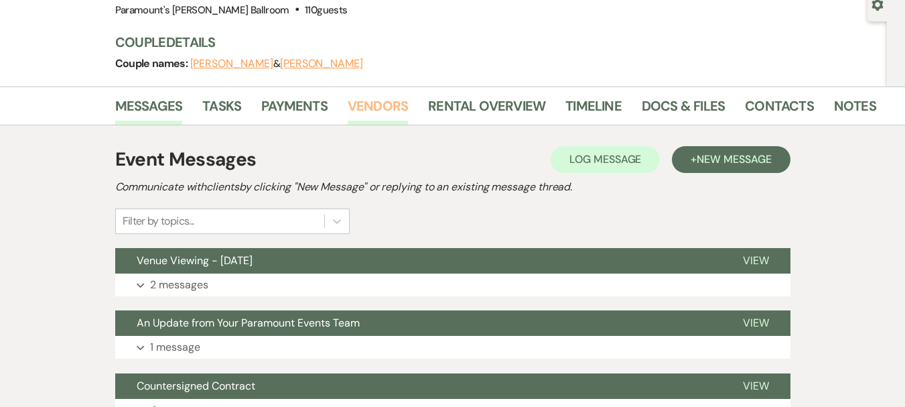
click at [377, 95] on link "Vendors" at bounding box center [378, 109] width 60 height 29
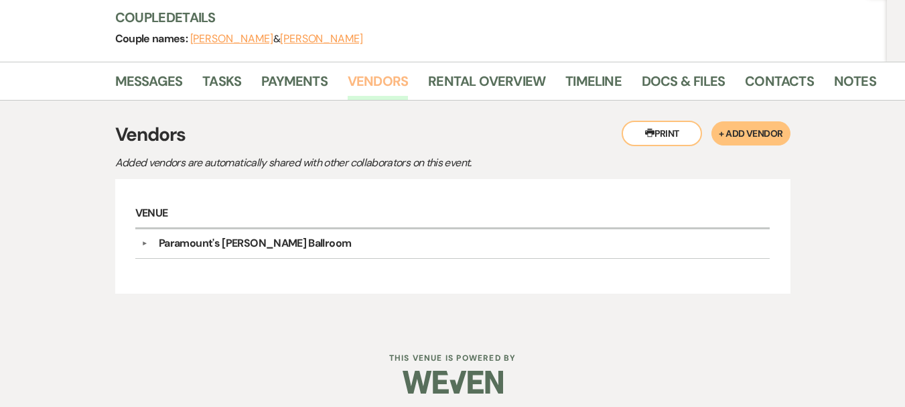
scroll to position [166, 0]
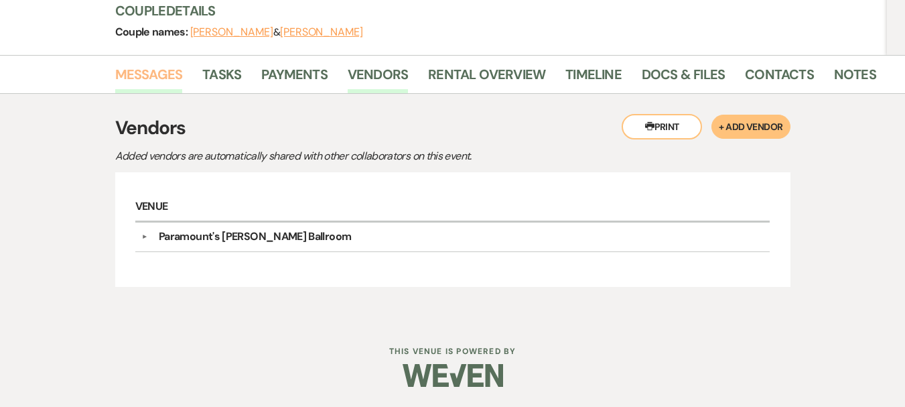
click at [151, 76] on link "Messages" at bounding box center [149, 78] width 68 height 29
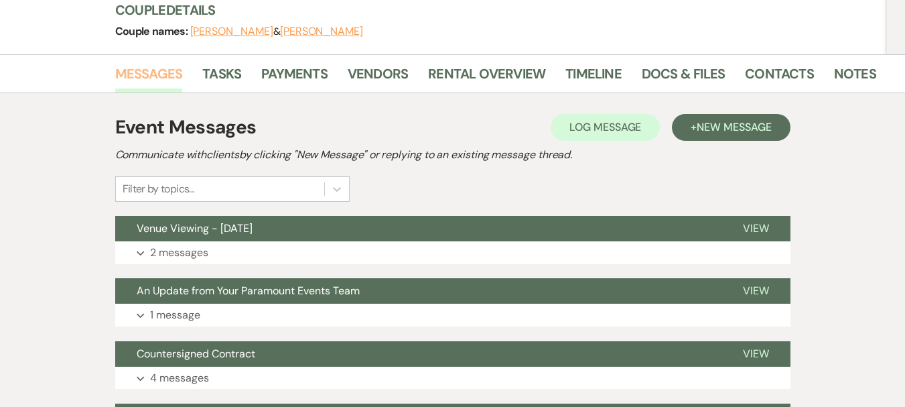
scroll to position [93, 0]
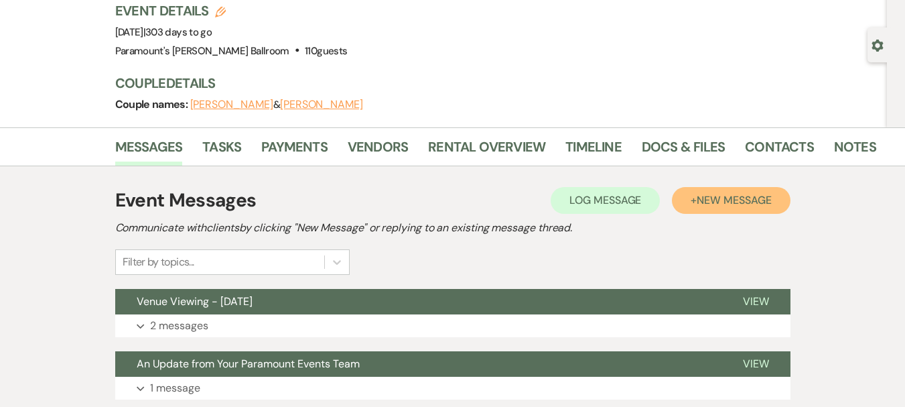
click at [707, 198] on span "New Message" at bounding box center [734, 200] width 74 height 14
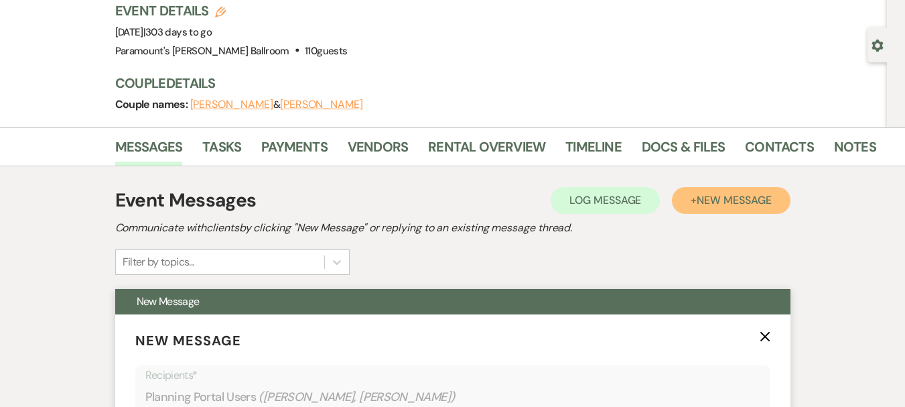
scroll to position [294, 0]
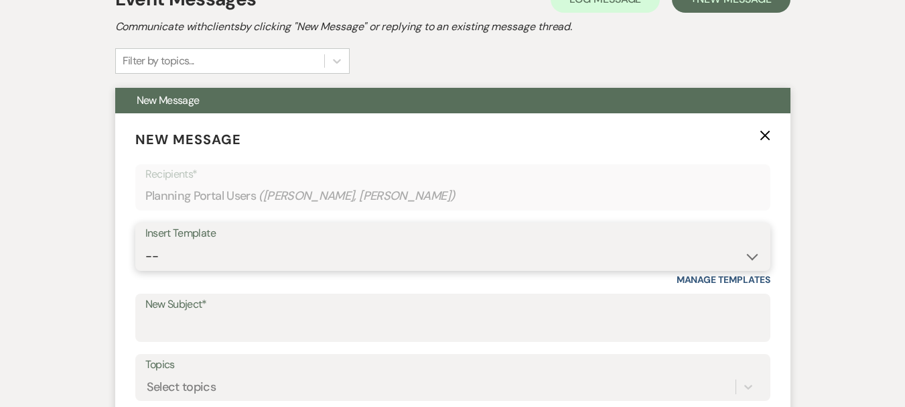
click at [214, 246] on select "-- Weven Planning Portal Introduction (Booked Events) 6 Month Consultation 9 Mo…" at bounding box center [452, 256] width 615 height 26
select select "4089"
click at [145, 243] on select "-- Weven Planning Portal Introduction (Booked Events) 6 Month Consultation 9 Mo…" at bounding box center [452, 256] width 615 height 26
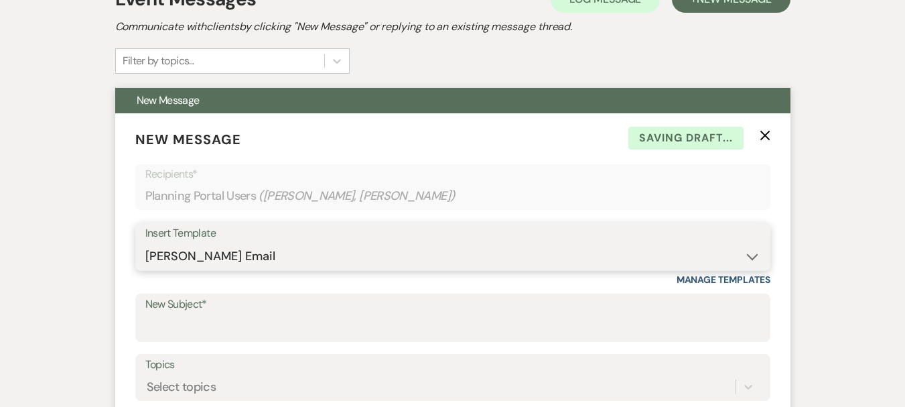
scroll to position [428, 0]
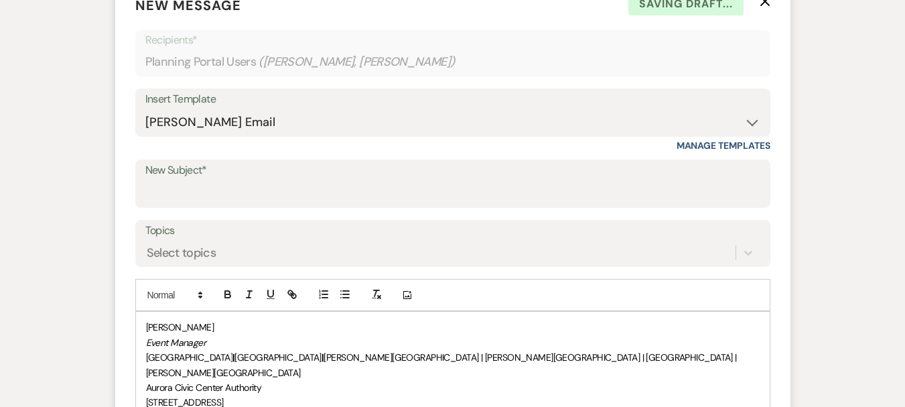
click at [167, 176] on label "New Subject*" at bounding box center [452, 170] width 615 height 19
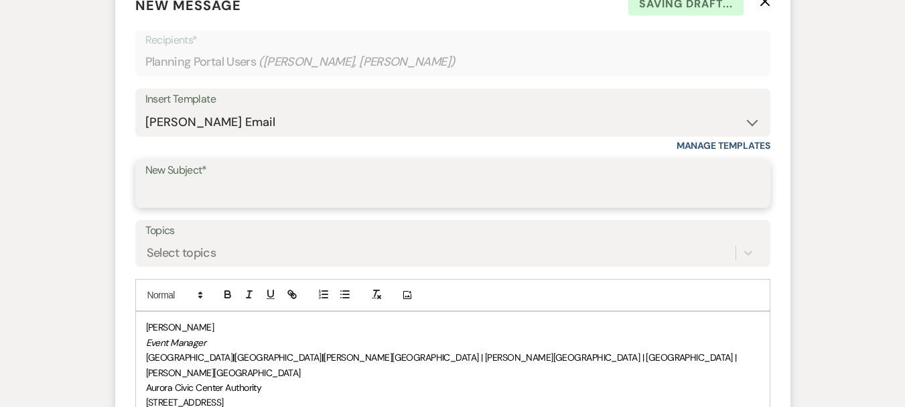
click at [167, 180] on input "New Subject*" at bounding box center [452, 193] width 615 height 26
type input "Requesting Vendor Information"
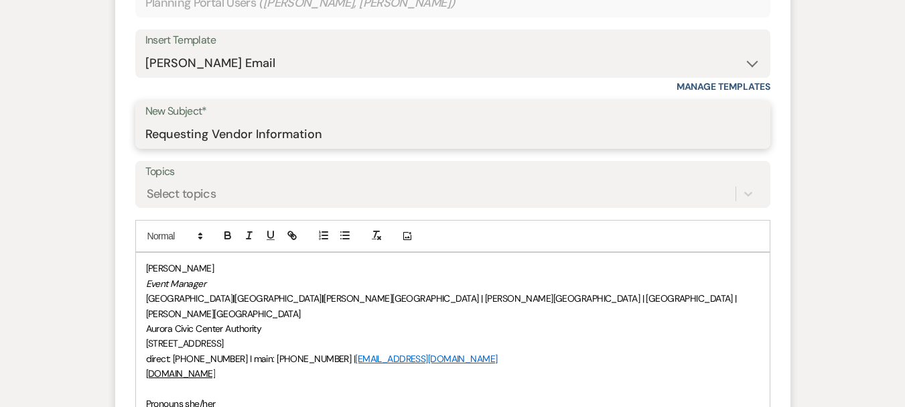
scroll to position [629, 0]
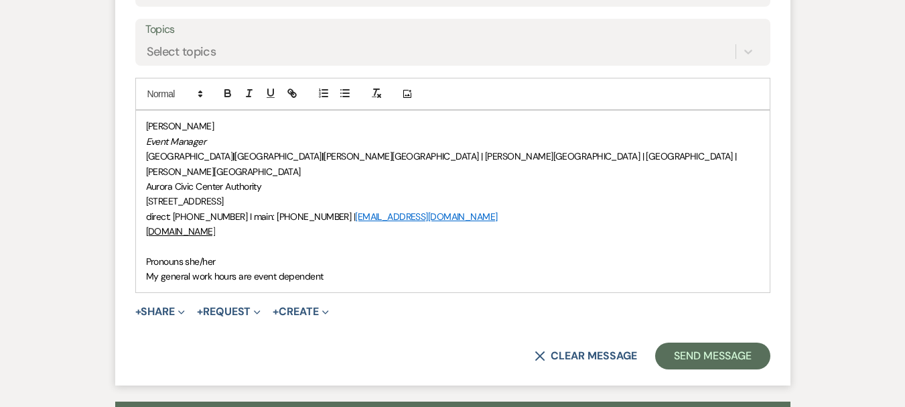
click at [144, 239] on div "[PERSON_NAME] Event Manager [GEOGRAPHIC_DATA] | [GEOGRAPHIC_DATA] | [PERSON_NAM…" at bounding box center [453, 201] width 634 height 181
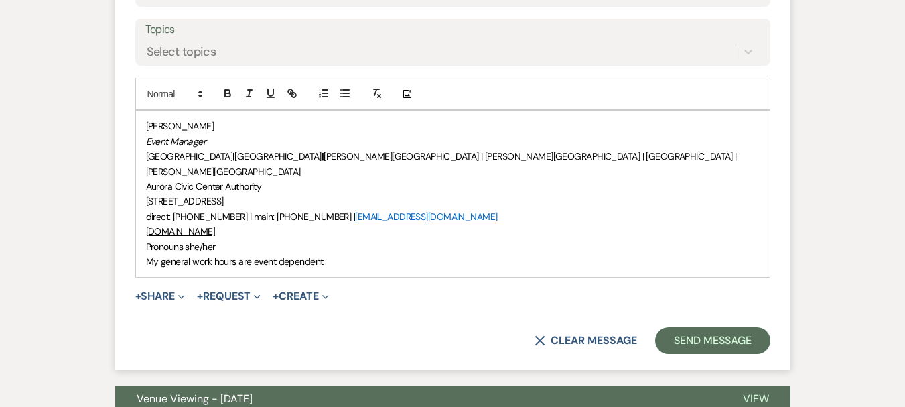
click at [141, 127] on div "[PERSON_NAME] Event Manager [GEOGRAPHIC_DATA] | [GEOGRAPHIC_DATA] | [PERSON_NAM…" at bounding box center [453, 194] width 634 height 166
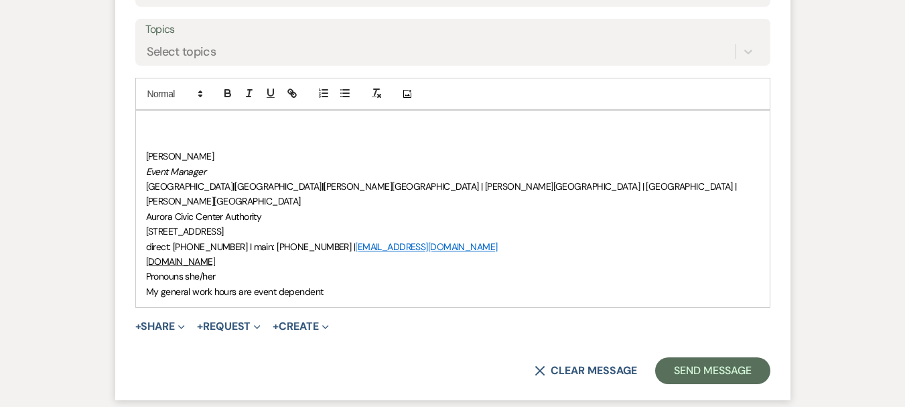
click at [146, 121] on p at bounding box center [453, 126] width 614 height 15
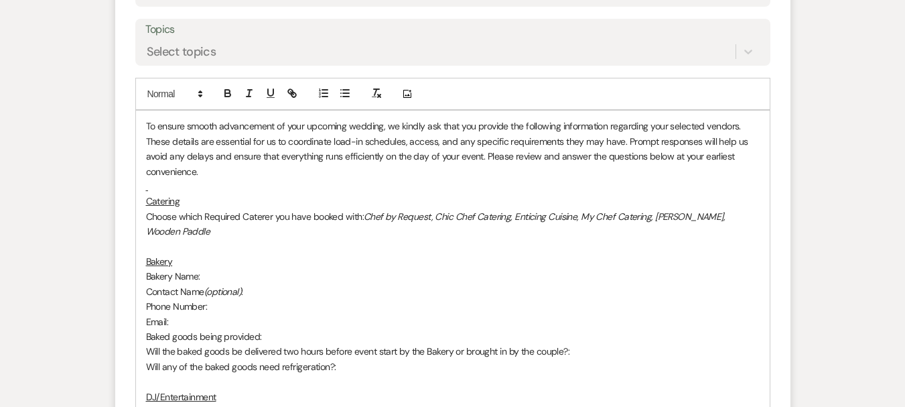
click at [155, 189] on p at bounding box center [453, 186] width 614 height 15
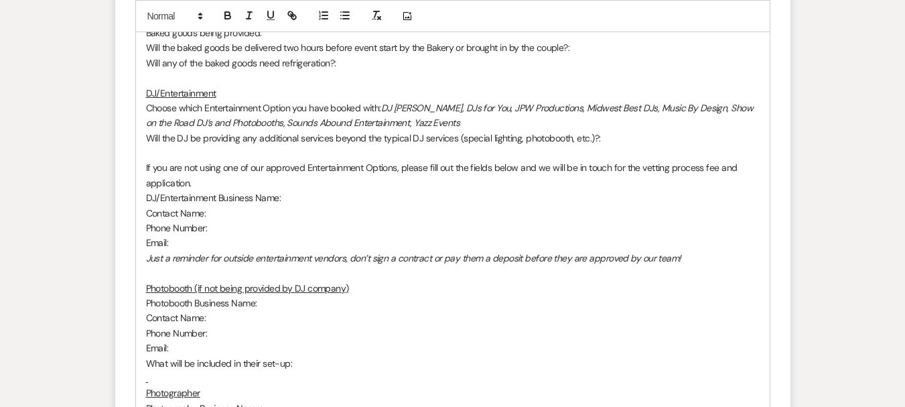
scroll to position [1098, 0]
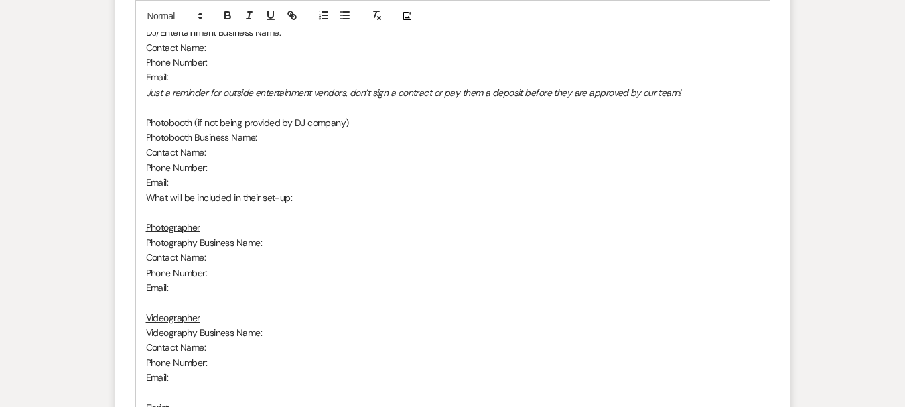
click at [153, 205] on p at bounding box center [453, 212] width 614 height 15
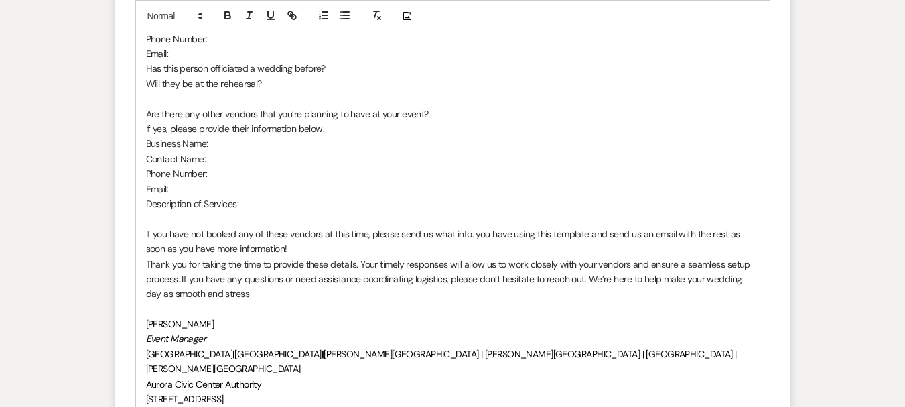
scroll to position [1702, 0]
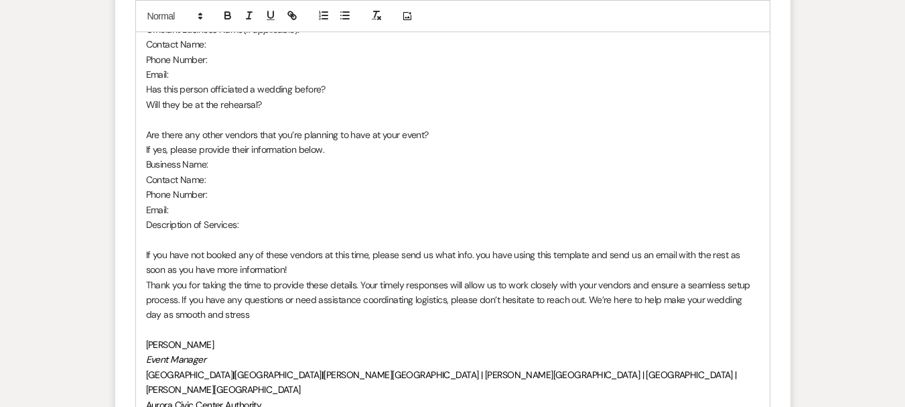
click at [284, 254] on p "If you have not booked any of these vendors at this time, please send us what i…" at bounding box center [453, 262] width 614 height 30
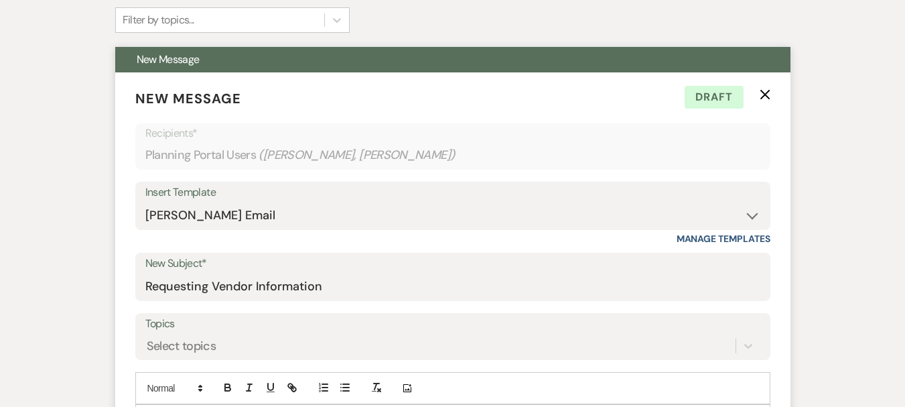
scroll to position [536, 0]
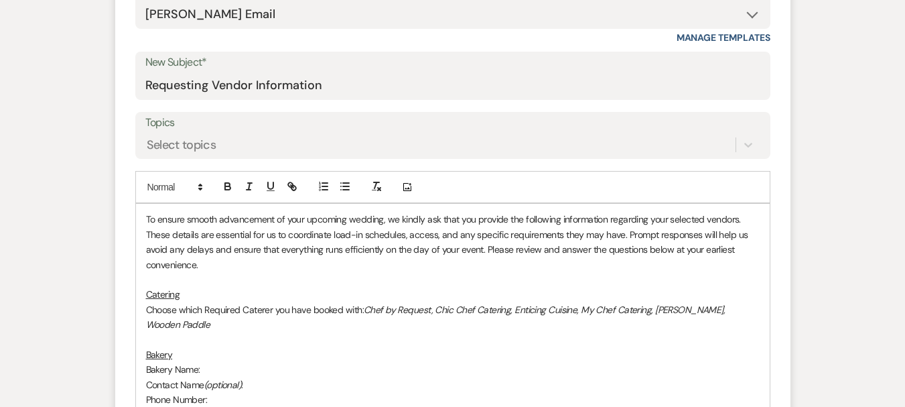
click at [148, 221] on p "To ensure smooth advancement of your upcoming wedding, we kindly ask that you p…" at bounding box center [453, 242] width 614 height 60
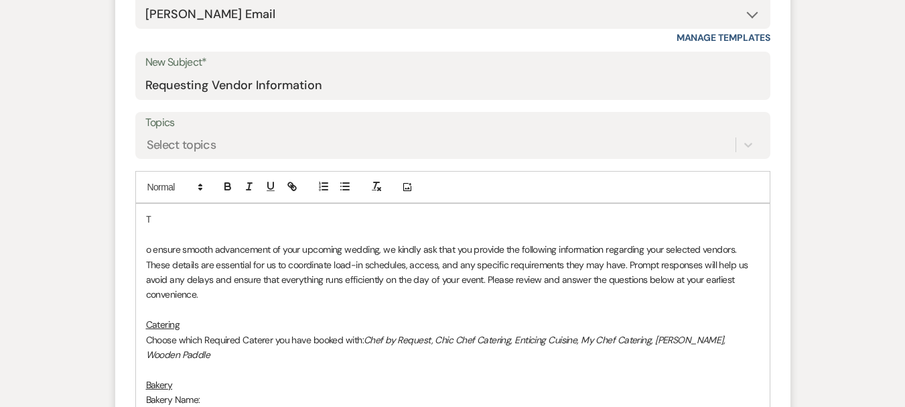
click at [148, 214] on p "T" at bounding box center [453, 219] width 614 height 15
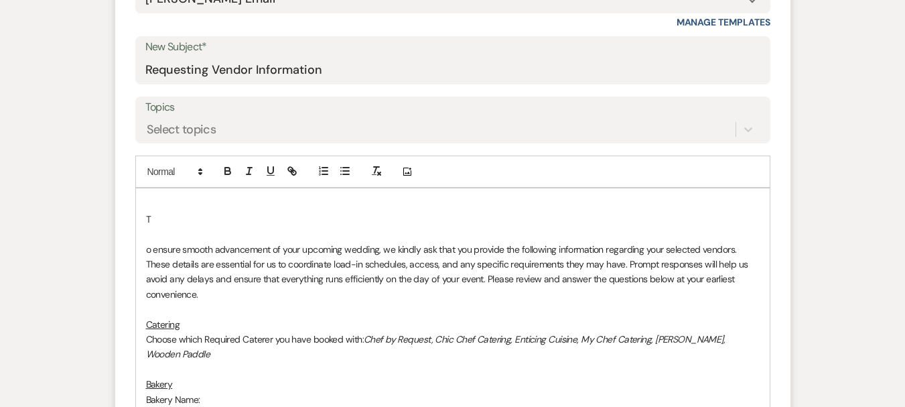
scroll to position [566, 0]
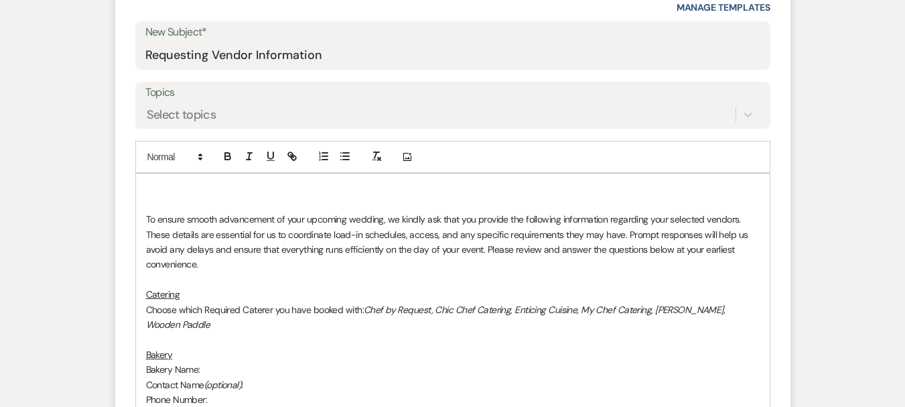
click at [151, 186] on p at bounding box center [453, 189] width 614 height 15
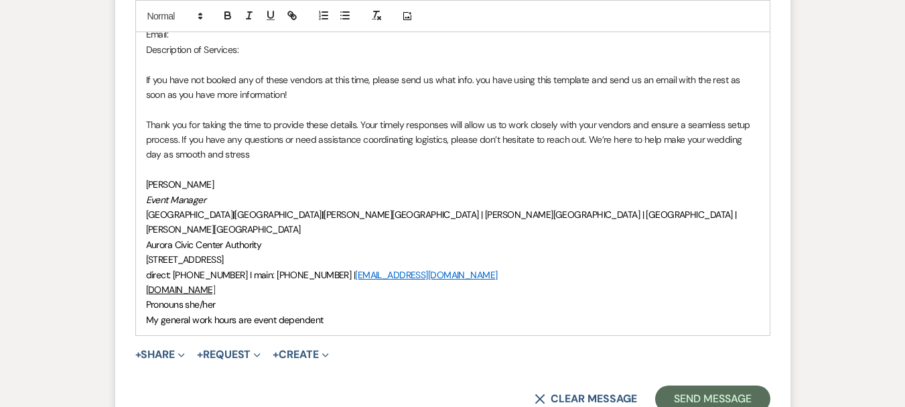
scroll to position [1974, 0]
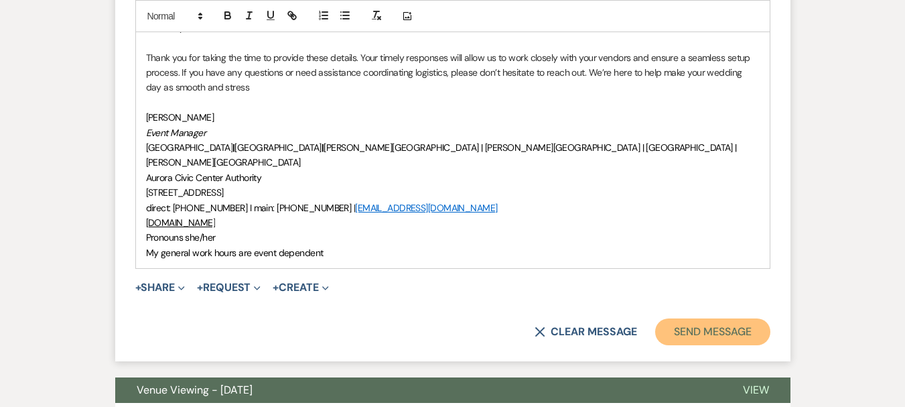
click at [731, 318] on button "Send Message" at bounding box center [712, 331] width 115 height 27
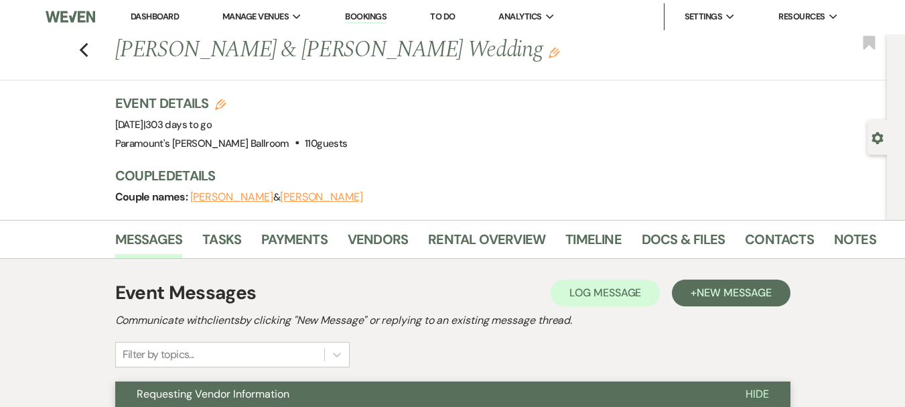
scroll to position [0, 0]
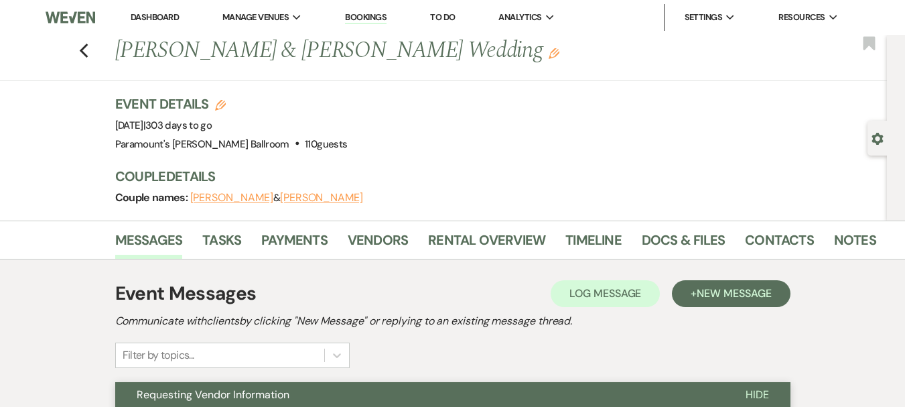
click at [100, 52] on div "Previous [PERSON_NAME] & [PERSON_NAME] Wedding Edit Bookmark" at bounding box center [440, 58] width 894 height 46
click at [88, 52] on icon "Previous" at bounding box center [84, 51] width 10 height 16
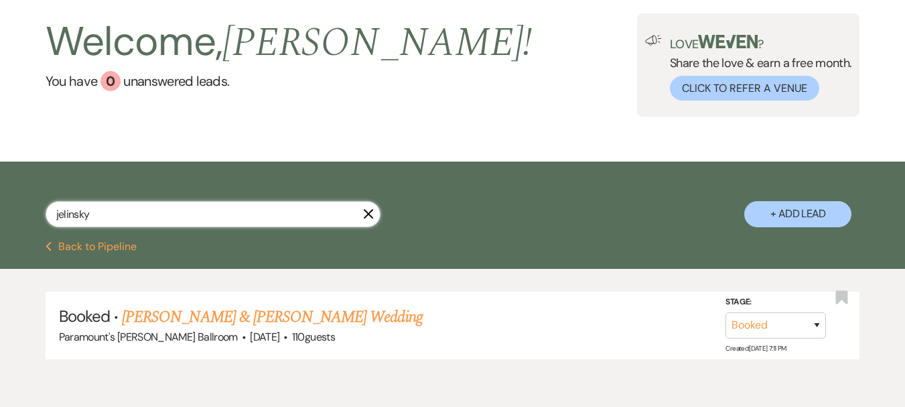
drag, startPoint x: 145, startPoint y: 216, endPoint x: 32, endPoint y: 218, distance: 112.6
click at [32, 218] on div "jelinsky X + Add Lead" at bounding box center [452, 203] width 905 height 70
type input "white"
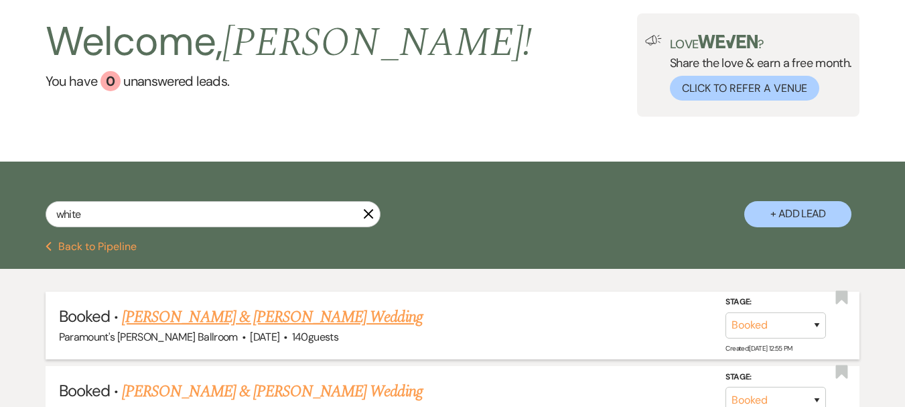
click at [236, 314] on link "[PERSON_NAME] & [PERSON_NAME] Wedding" at bounding box center [272, 317] width 300 height 24
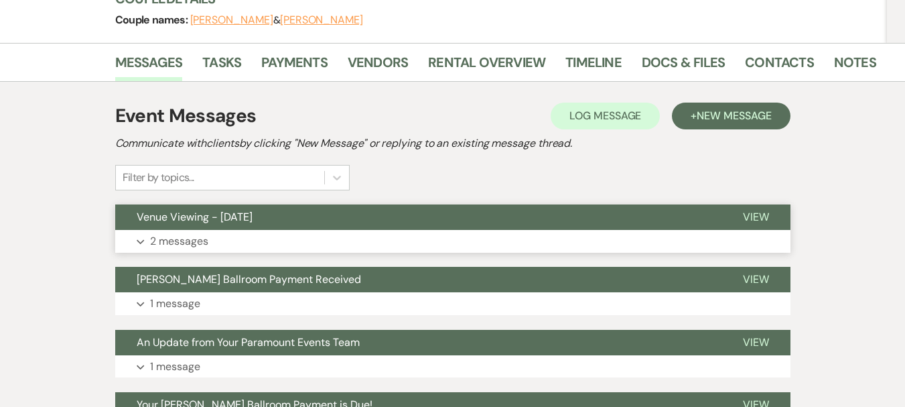
scroll to position [201, 0]
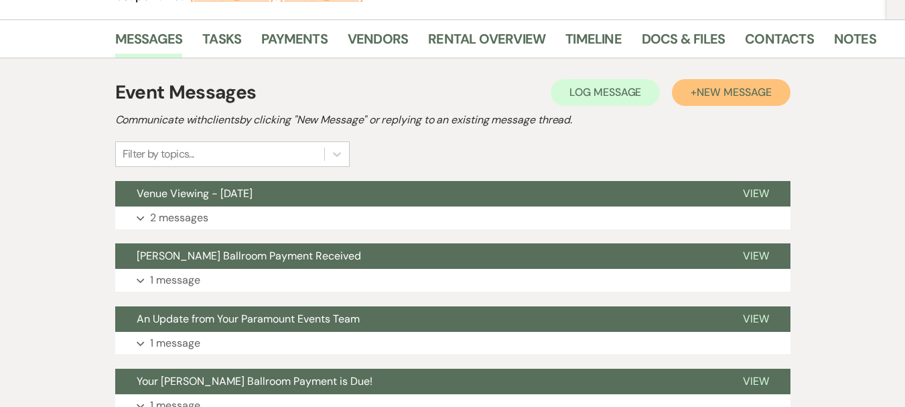
click at [709, 97] on span "New Message" at bounding box center [734, 92] width 74 height 14
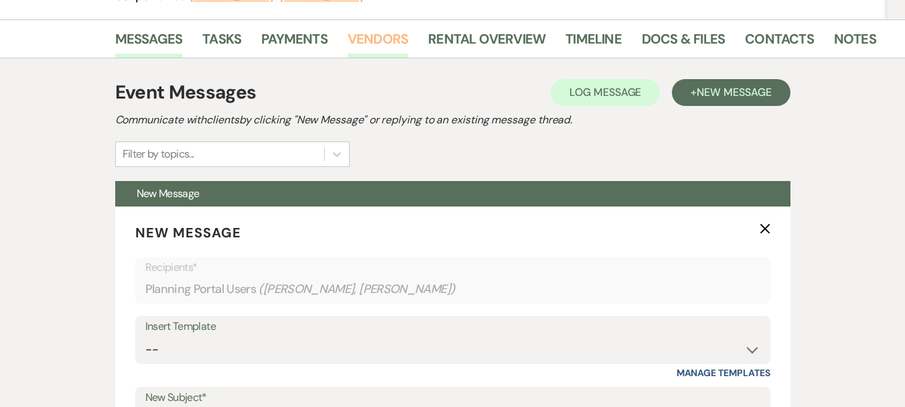
click at [375, 35] on link "Vendors" at bounding box center [378, 42] width 60 height 29
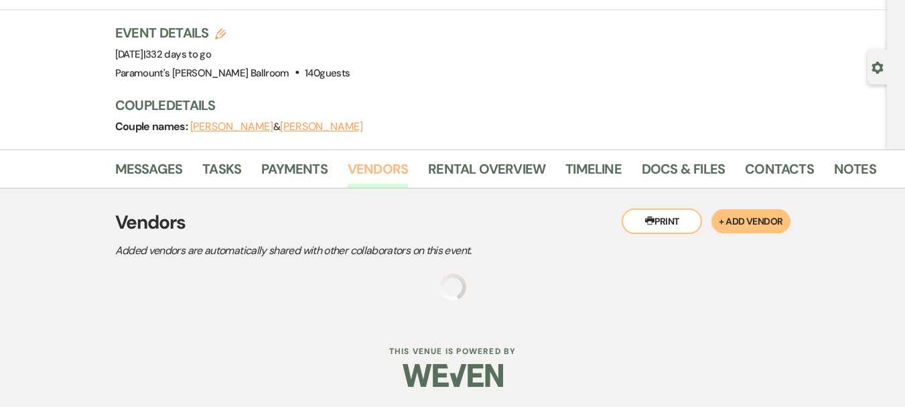
scroll to position [166, 0]
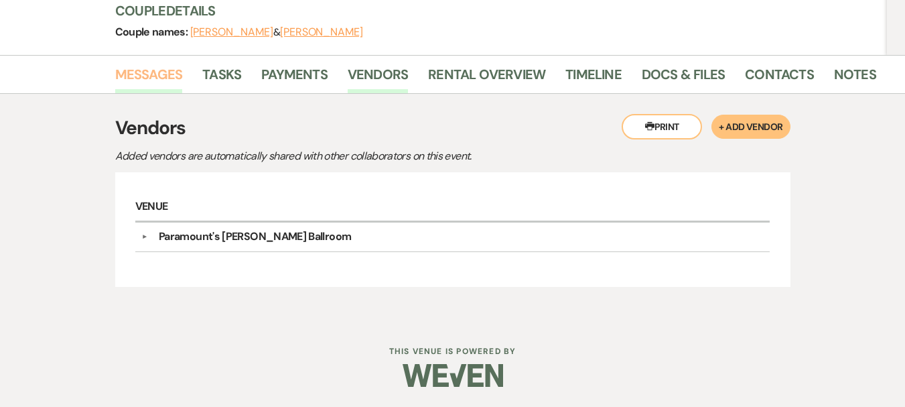
click at [134, 73] on link "Messages" at bounding box center [149, 78] width 68 height 29
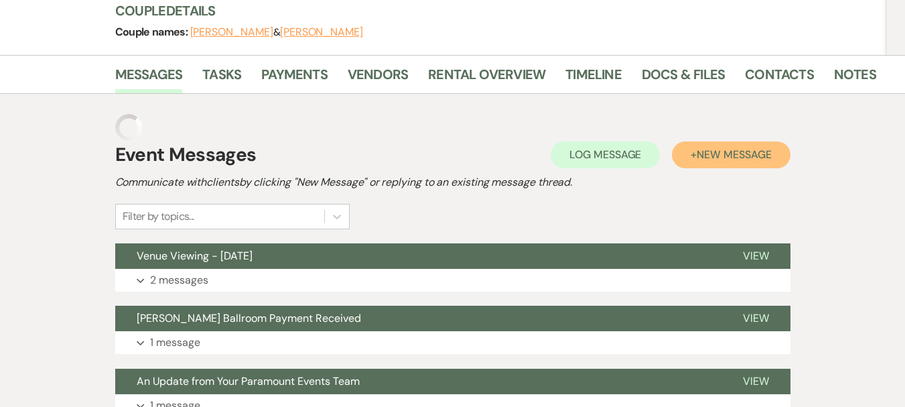
click at [722, 158] on span "New Message" at bounding box center [734, 154] width 74 height 14
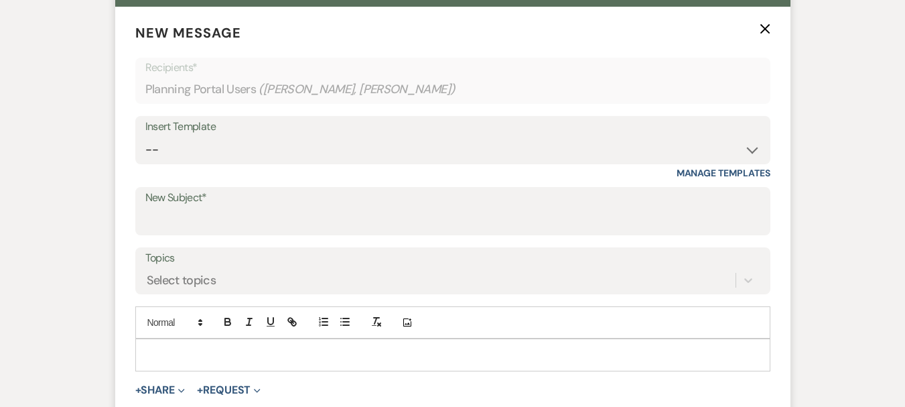
scroll to position [434, 0]
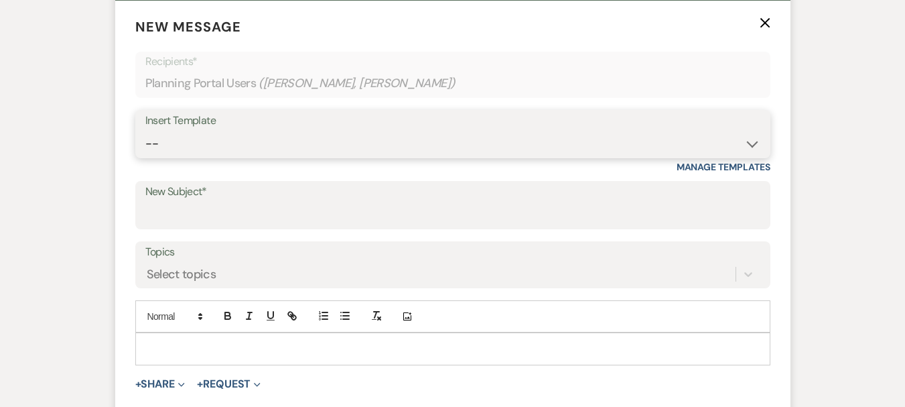
click at [192, 141] on select "-- Weven Planning Portal Introduction (Booked Events) 6 Month Consultation 9 Mo…" at bounding box center [452, 144] width 615 height 26
select select "4089"
click at [145, 131] on select "-- Weven Planning Portal Introduction (Booked Events) 6 Month Consultation 9 Mo…" at bounding box center [452, 144] width 615 height 26
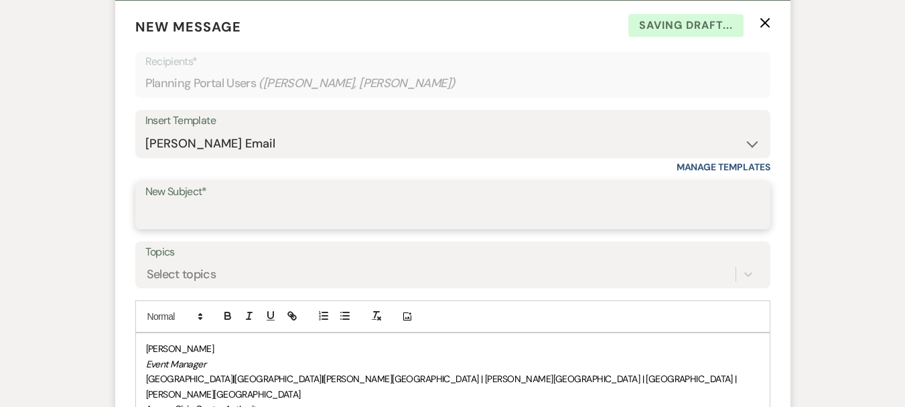
click at [184, 210] on input "New Subject*" at bounding box center [452, 215] width 615 height 26
type input "Requesting Vendor Information"
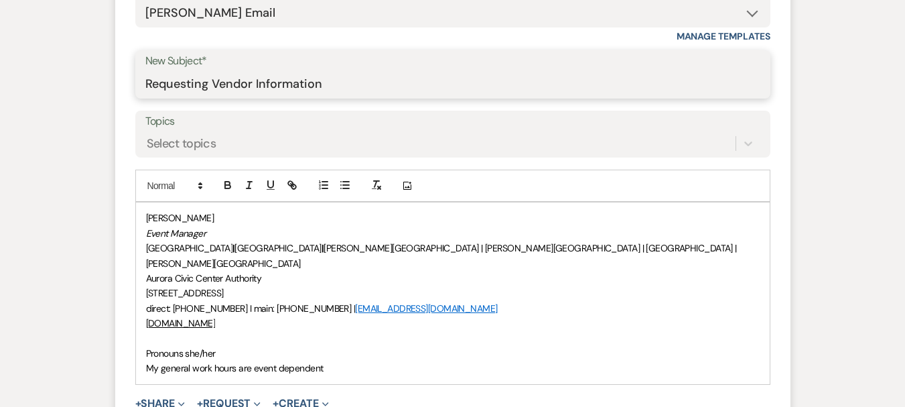
scroll to position [568, 0]
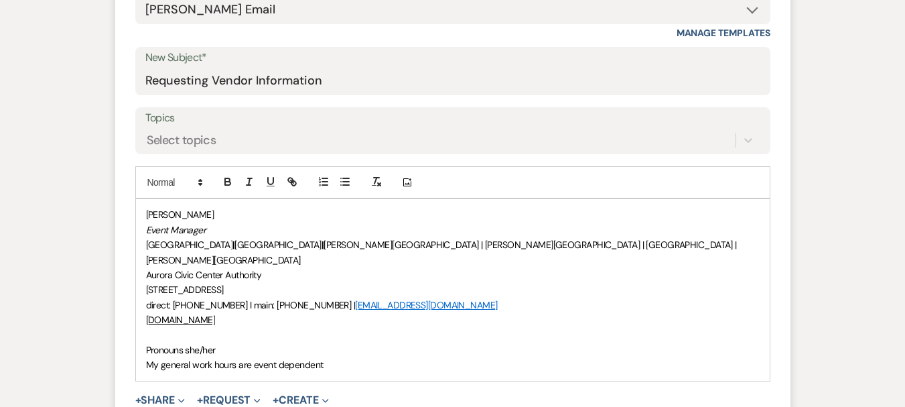
click at [146, 344] on span "Pronouns she/her" at bounding box center [181, 350] width 70 height 12
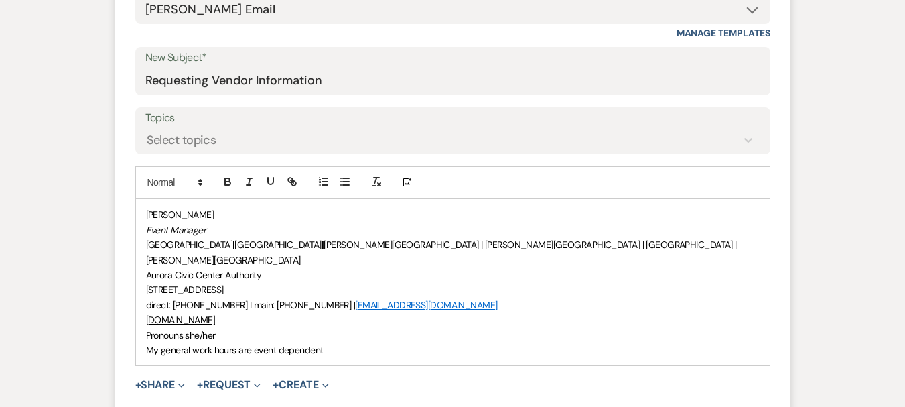
click at [145, 214] on div "[PERSON_NAME] Event Manager [GEOGRAPHIC_DATA] | [GEOGRAPHIC_DATA] | [PERSON_NAM…" at bounding box center [453, 282] width 634 height 166
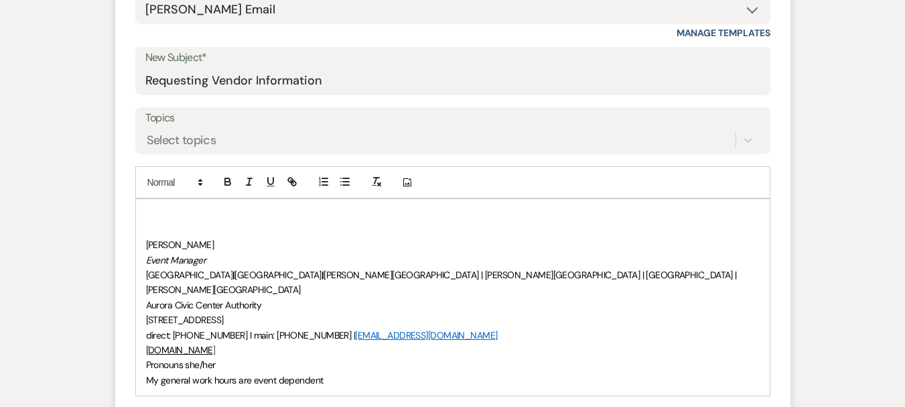
click at [144, 212] on div "﻿ [PERSON_NAME] Event Manager [GEOGRAPHIC_DATA] | [GEOGRAPHIC_DATA] | [PERSON_N…" at bounding box center [453, 297] width 634 height 196
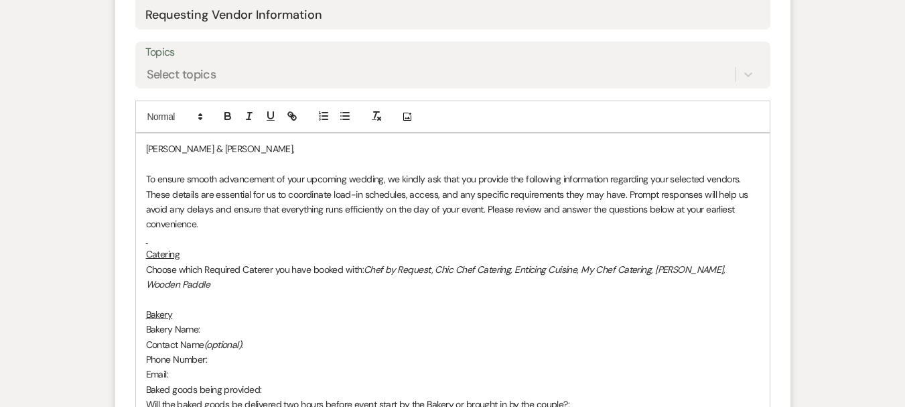
scroll to position [608, 0]
click at [166, 241] on p at bounding box center [453, 238] width 614 height 15
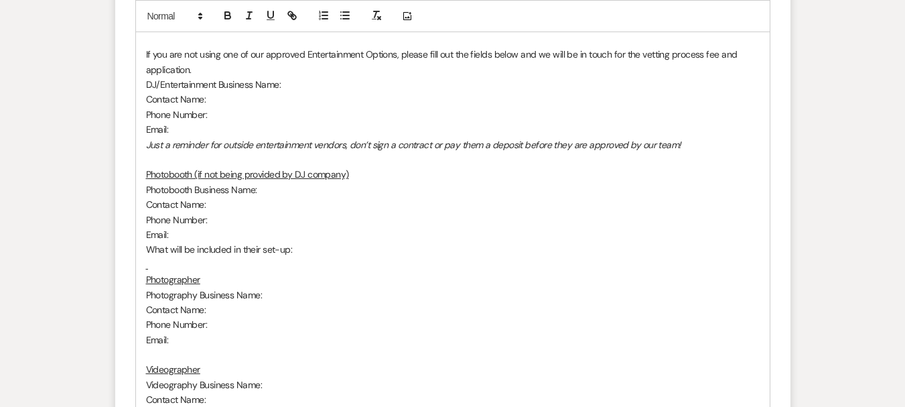
scroll to position [1077, 0]
click at [160, 257] on p at bounding box center [453, 264] width 614 height 15
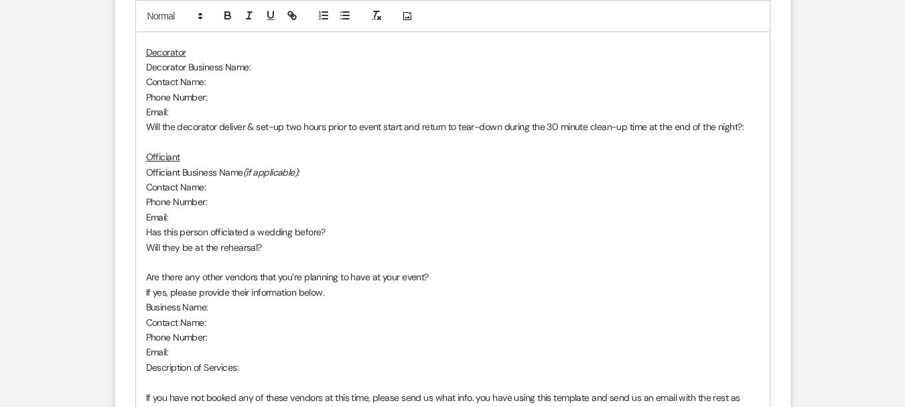
scroll to position [1613, 0]
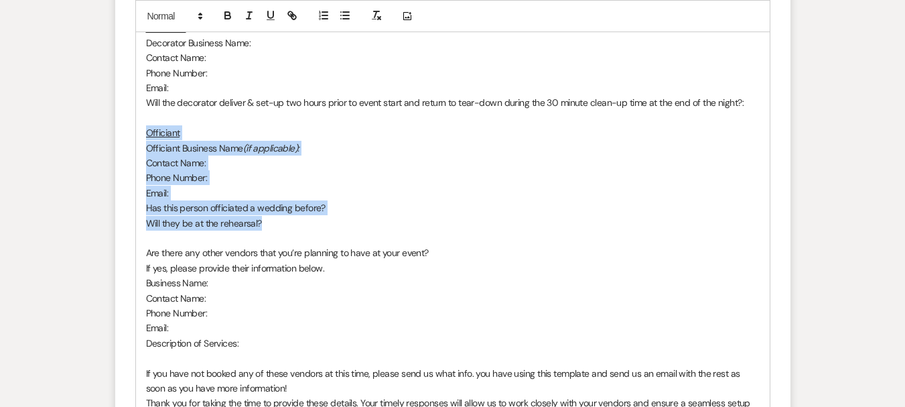
drag, startPoint x: 270, startPoint y: 211, endPoint x: 143, endPoint y: 121, distance: 155.8
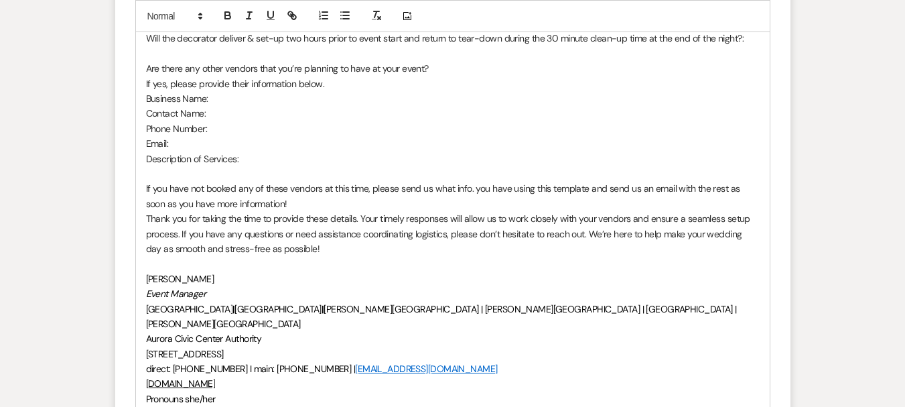
scroll to position [1680, 0]
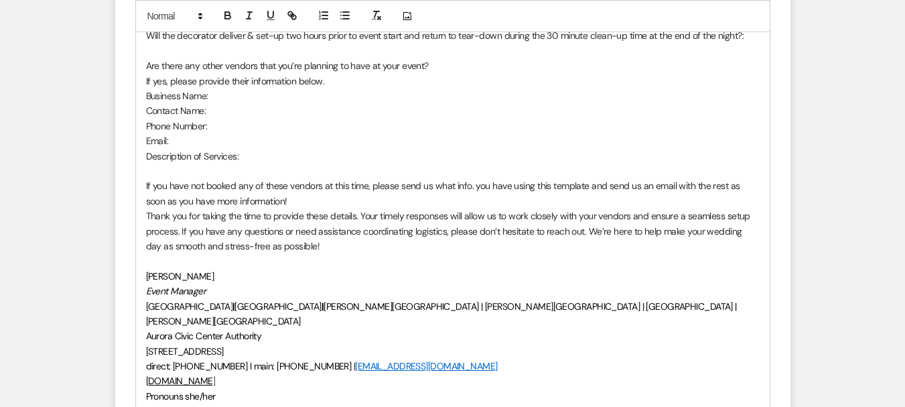
click at [275, 182] on p "If you have not booked any of these vendors at this time, please send us what i…" at bounding box center [453, 193] width 614 height 30
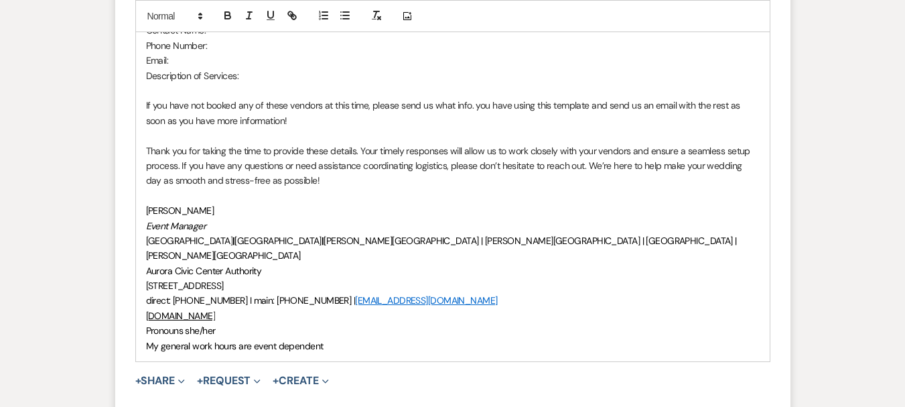
scroll to position [1814, 0]
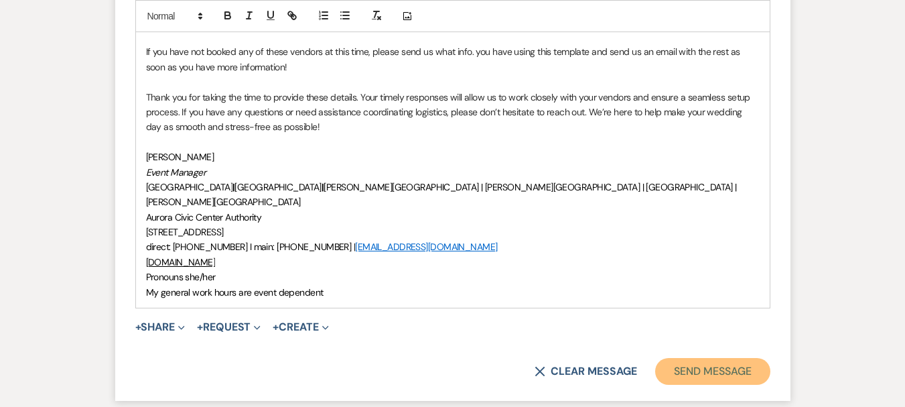
click at [718, 358] on button "Send Message" at bounding box center [712, 371] width 115 height 27
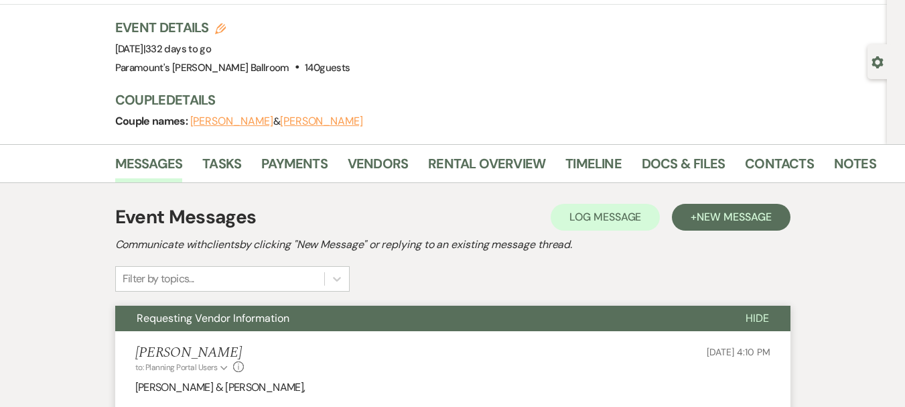
scroll to position [0, 0]
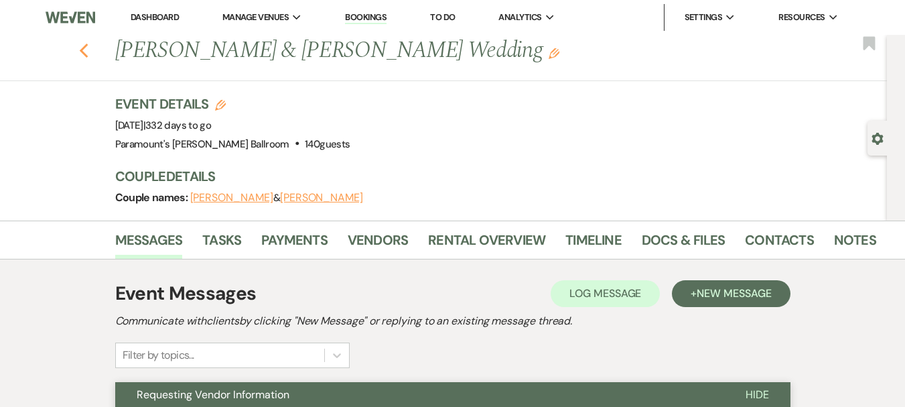
click at [88, 53] on use "button" at bounding box center [83, 51] width 9 height 15
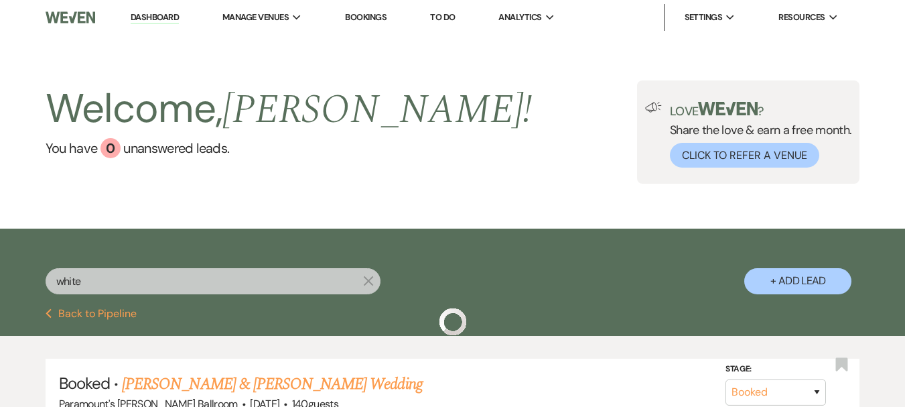
scroll to position [67, 0]
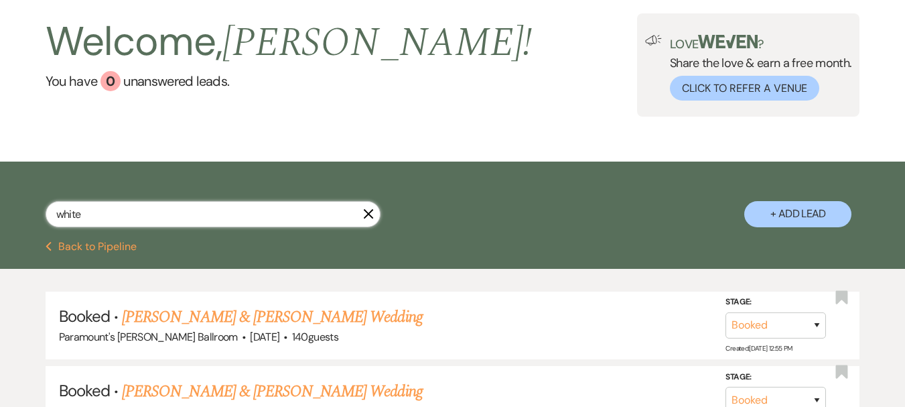
click at [25, 206] on div "white X + Add Lead" at bounding box center [452, 203] width 905 height 70
type input "[PERSON_NAME]"
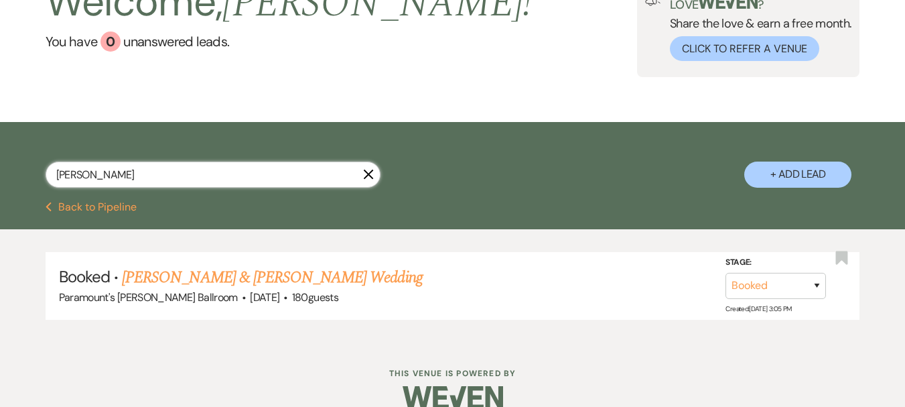
scroll to position [129, 0]
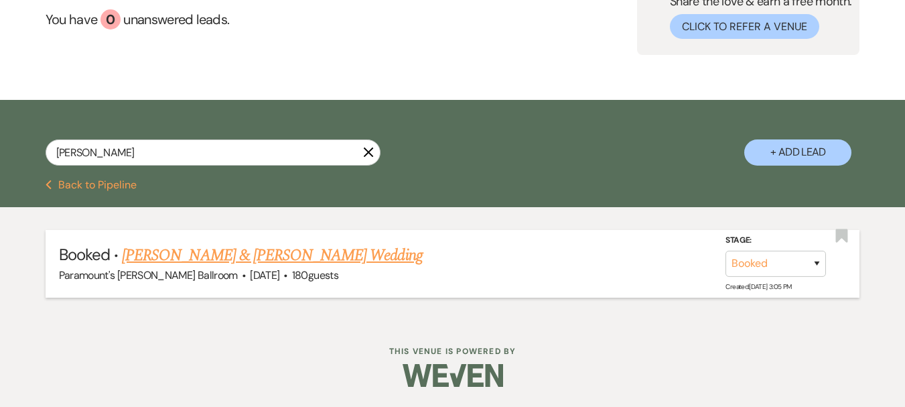
click at [228, 245] on link "[PERSON_NAME] & [PERSON_NAME] Wedding" at bounding box center [272, 255] width 300 height 24
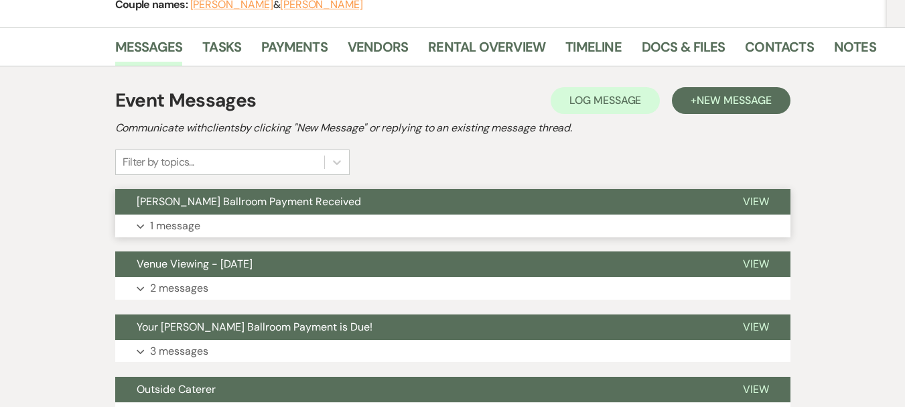
scroll to position [201, 0]
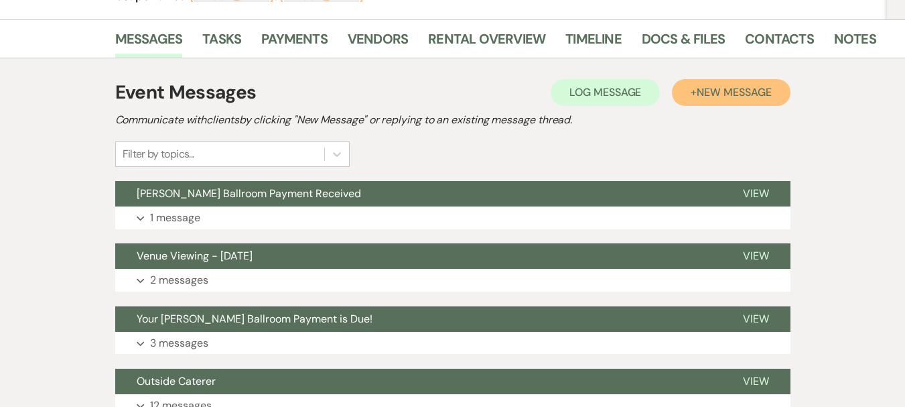
click at [746, 86] on span "New Message" at bounding box center [734, 92] width 74 height 14
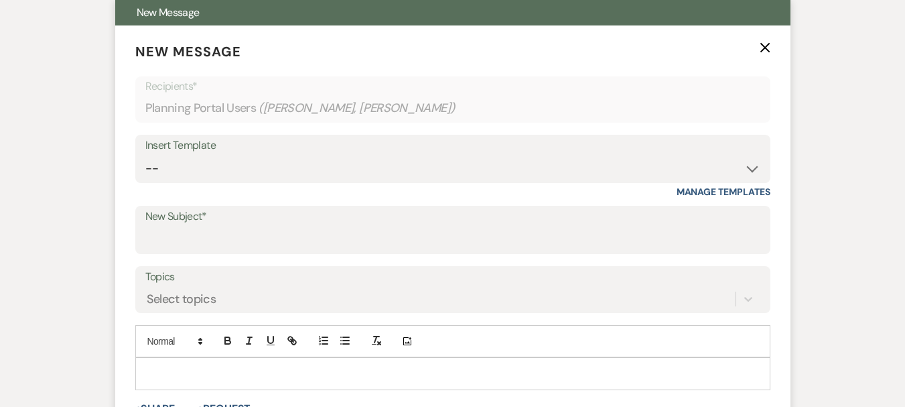
scroll to position [402, 0]
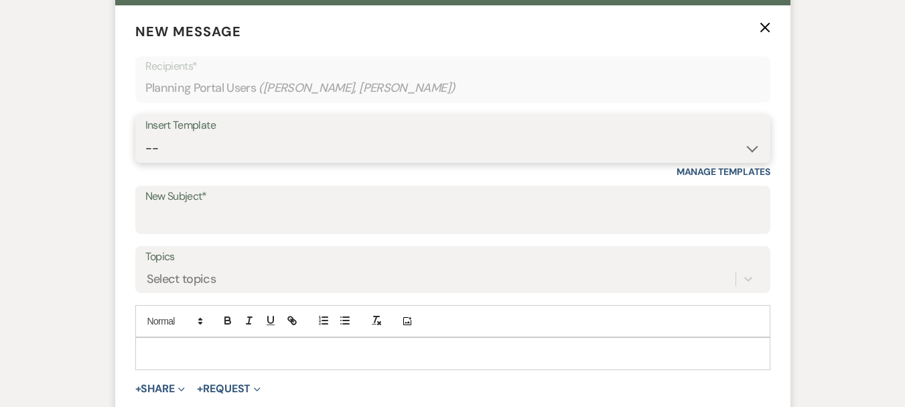
click at [209, 137] on select "-- Weven Planning Portal Introduction (Booked Events) 6 Month Consultation 9 Mo…" at bounding box center [452, 148] width 615 height 26
select select "4089"
click at [145, 135] on select "-- Weven Planning Portal Introduction (Booked Events) 6 Month Consultation 9 Mo…" at bounding box center [452, 148] width 615 height 26
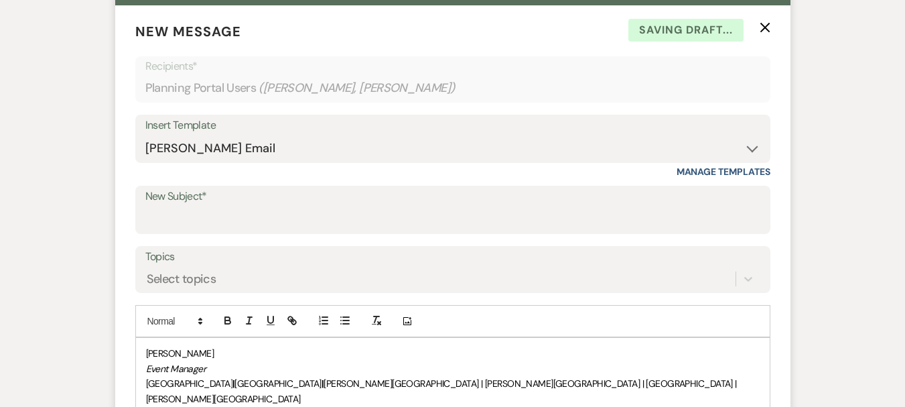
click at [199, 194] on label "New Subject*" at bounding box center [452, 196] width 615 height 19
click at [199, 206] on input "New Subject*" at bounding box center [452, 219] width 615 height 26
click at [199, 220] on input "New Subject*" at bounding box center [452, 219] width 615 height 26
type input "Requesting Vendor Information"
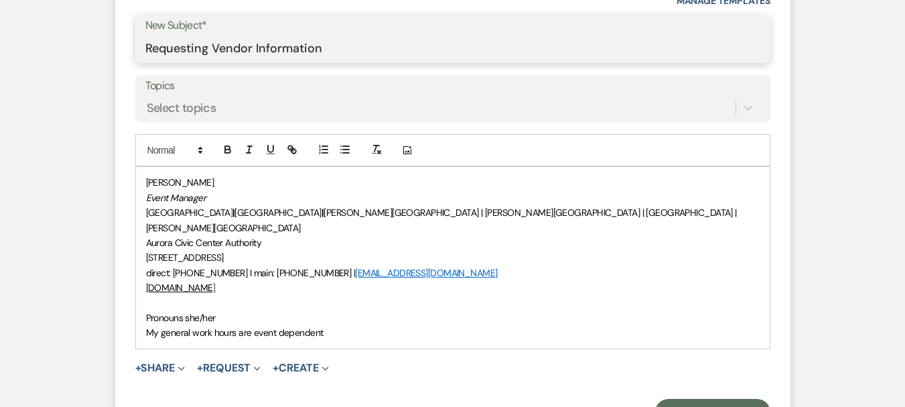
scroll to position [603, 0]
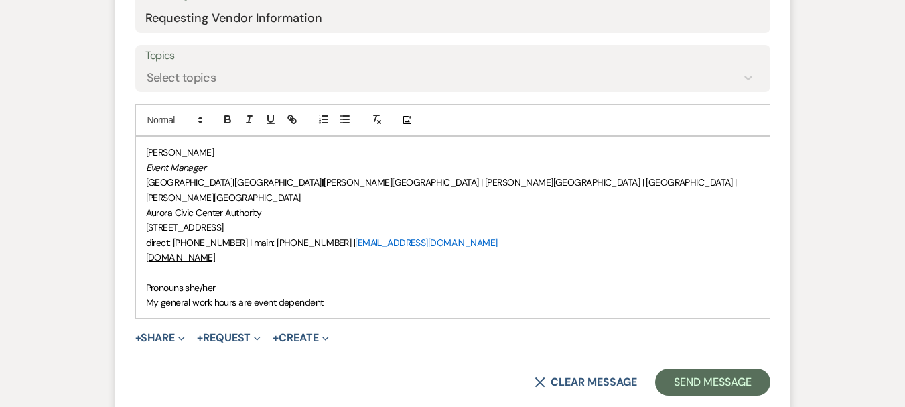
click at [141, 269] on div "[PERSON_NAME] Event Manager [GEOGRAPHIC_DATA] | [GEOGRAPHIC_DATA] | [PERSON_NAM…" at bounding box center [453, 227] width 634 height 181
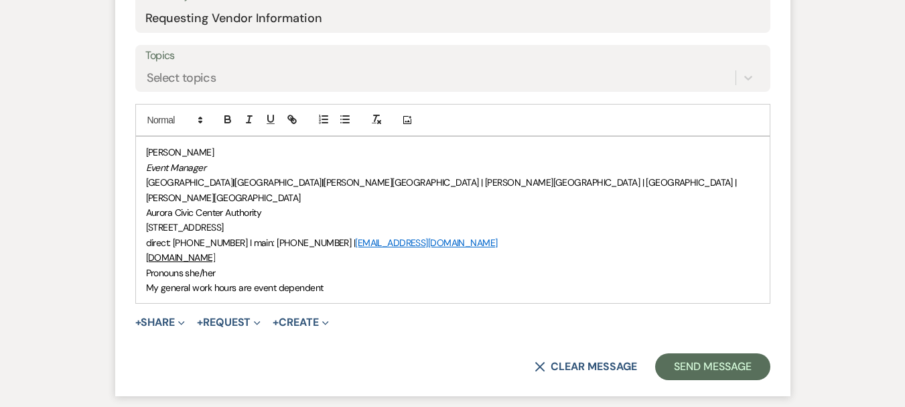
click at [145, 148] on div "[PERSON_NAME] Event Manager [GEOGRAPHIC_DATA] | [GEOGRAPHIC_DATA] | [PERSON_NAM…" at bounding box center [453, 220] width 634 height 166
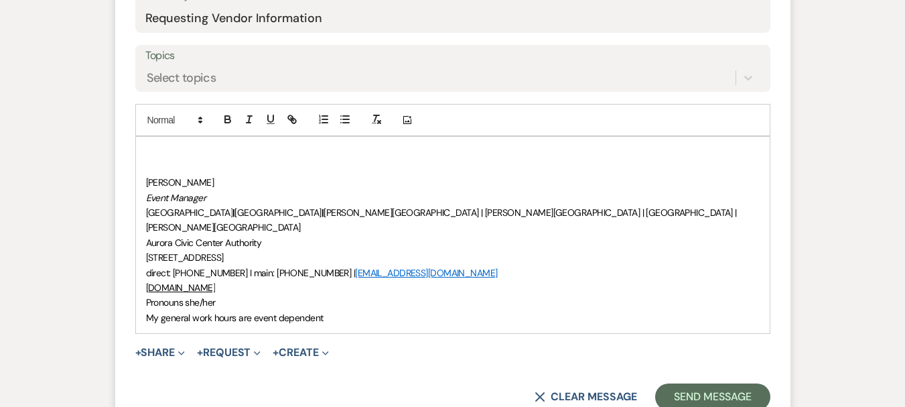
click at [147, 150] on p at bounding box center [453, 152] width 614 height 15
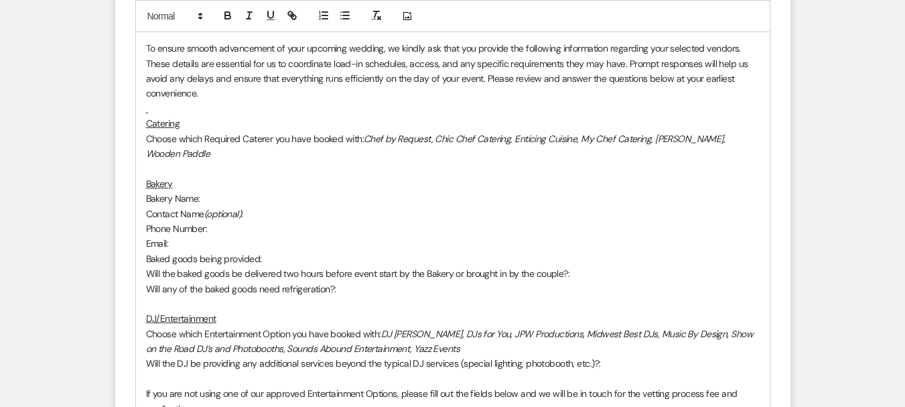
scroll to position [804, 0]
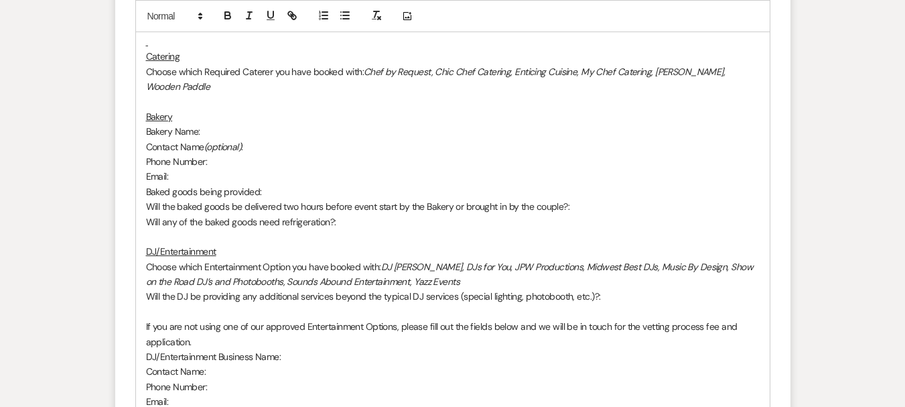
click at [167, 36] on p at bounding box center [453, 41] width 614 height 15
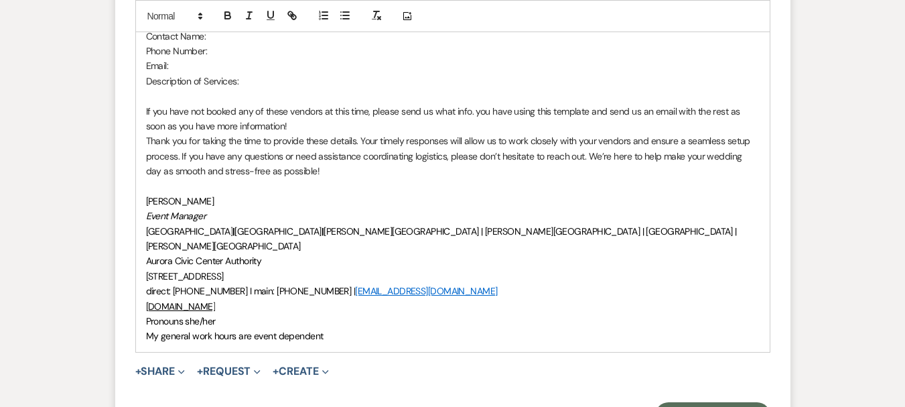
scroll to position [1877, 0]
click at [279, 106] on p "If you have not booked any of these vendors at this time, please send us what i…" at bounding box center [453, 118] width 614 height 30
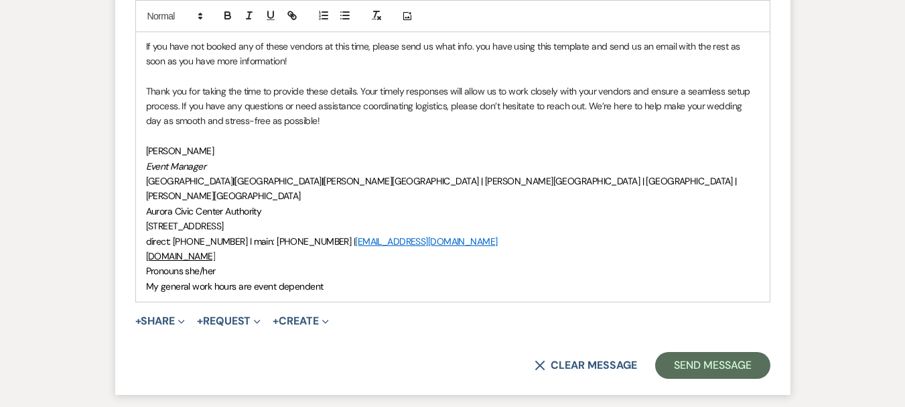
scroll to position [2145, 0]
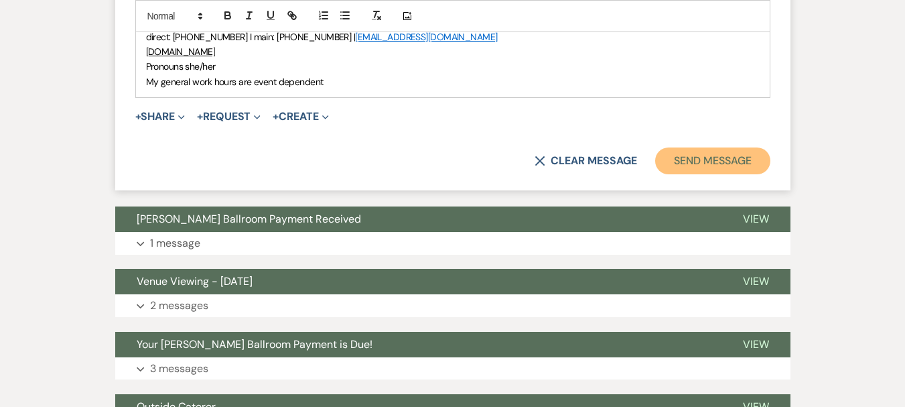
click at [704, 147] on button "Send Message" at bounding box center [712, 160] width 115 height 27
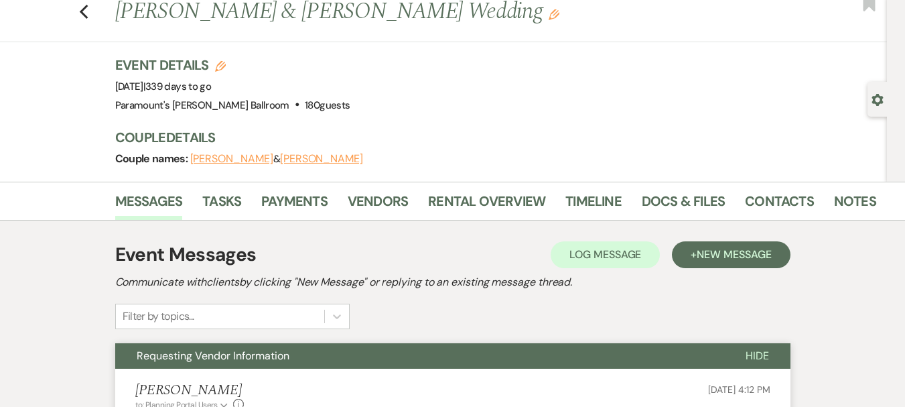
scroll to position [38, 0]
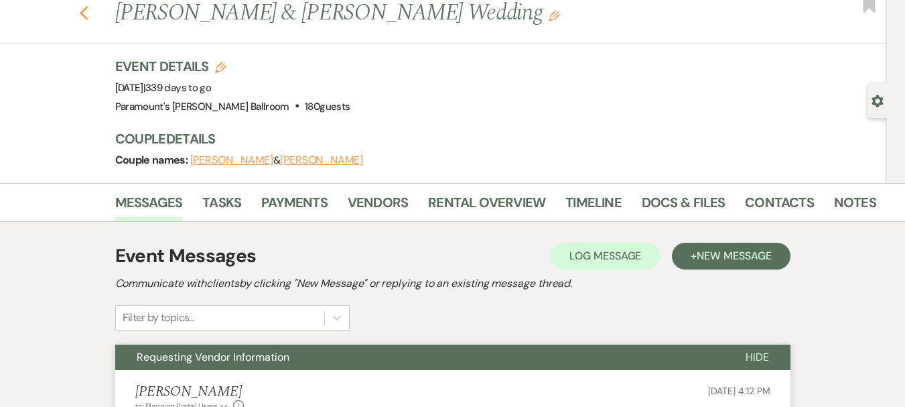
click at [88, 20] on icon "Previous" at bounding box center [84, 13] width 10 height 16
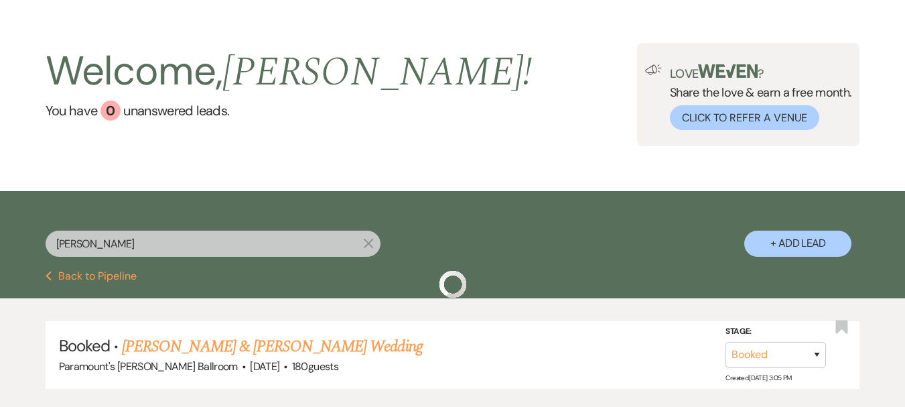
scroll to position [129, 0]
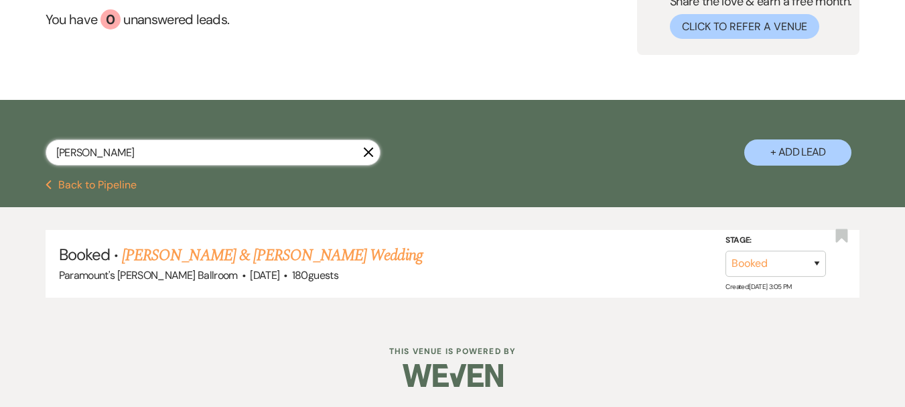
drag, startPoint x: 78, startPoint y: 147, endPoint x: 72, endPoint y: 150, distance: 7.2
click at [72, 150] on input "[PERSON_NAME]" at bounding box center [213, 152] width 335 height 26
drag, startPoint x: 62, startPoint y: 151, endPoint x: 44, endPoint y: 151, distance: 18.1
click at [44, 151] on div "[PERSON_NAME] X + Add Lead" at bounding box center [452, 142] width 905 height 70
type input "lusung"
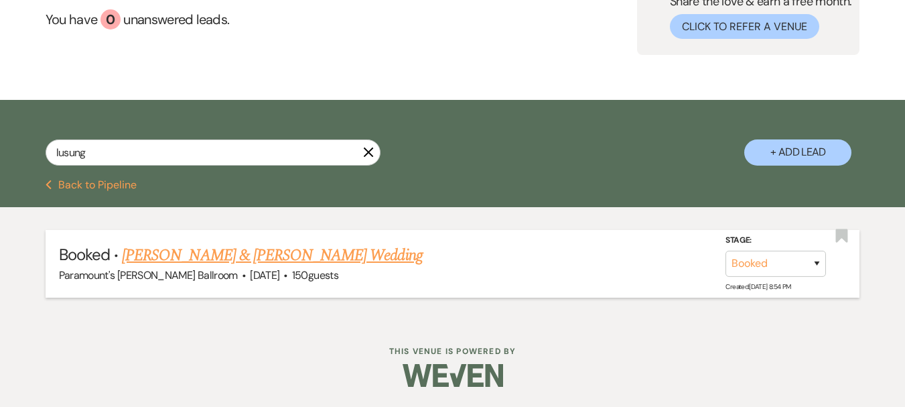
click at [288, 259] on link "[PERSON_NAME] & [PERSON_NAME] Wedding" at bounding box center [272, 255] width 300 height 24
